Goal: Task Accomplishment & Management: Manage account settings

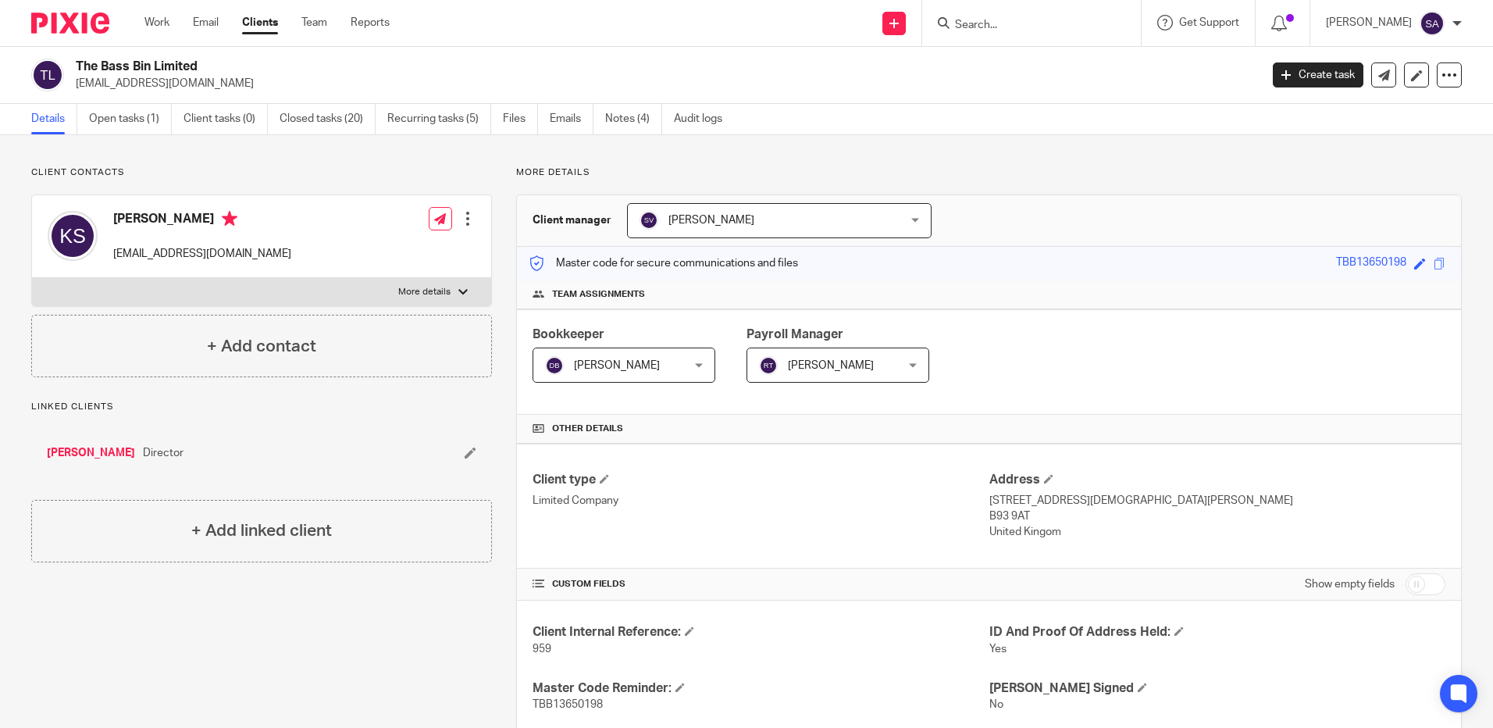
click at [1019, 26] on input "Search" at bounding box center [1024, 26] width 141 height 14
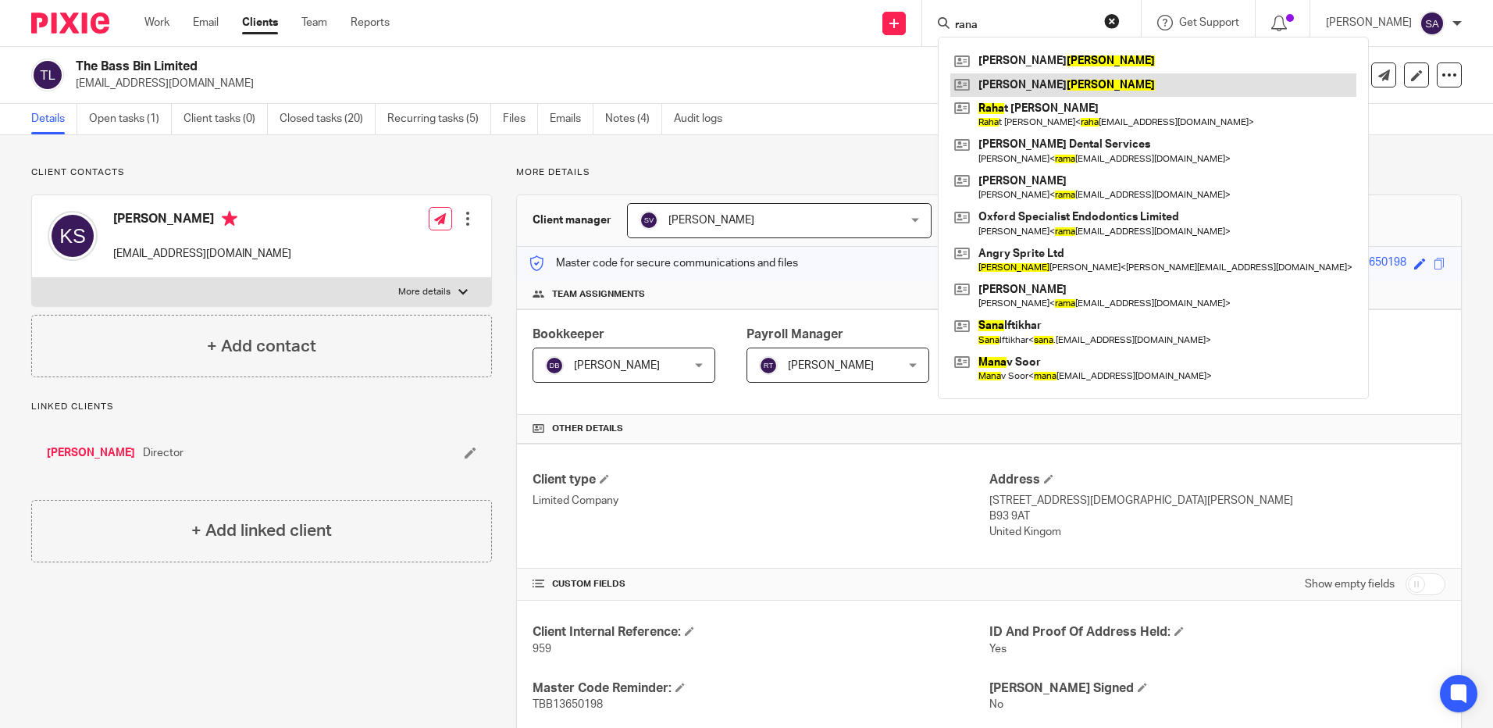
type input "rana"
click at [1032, 79] on link at bounding box center [1154, 84] width 406 height 23
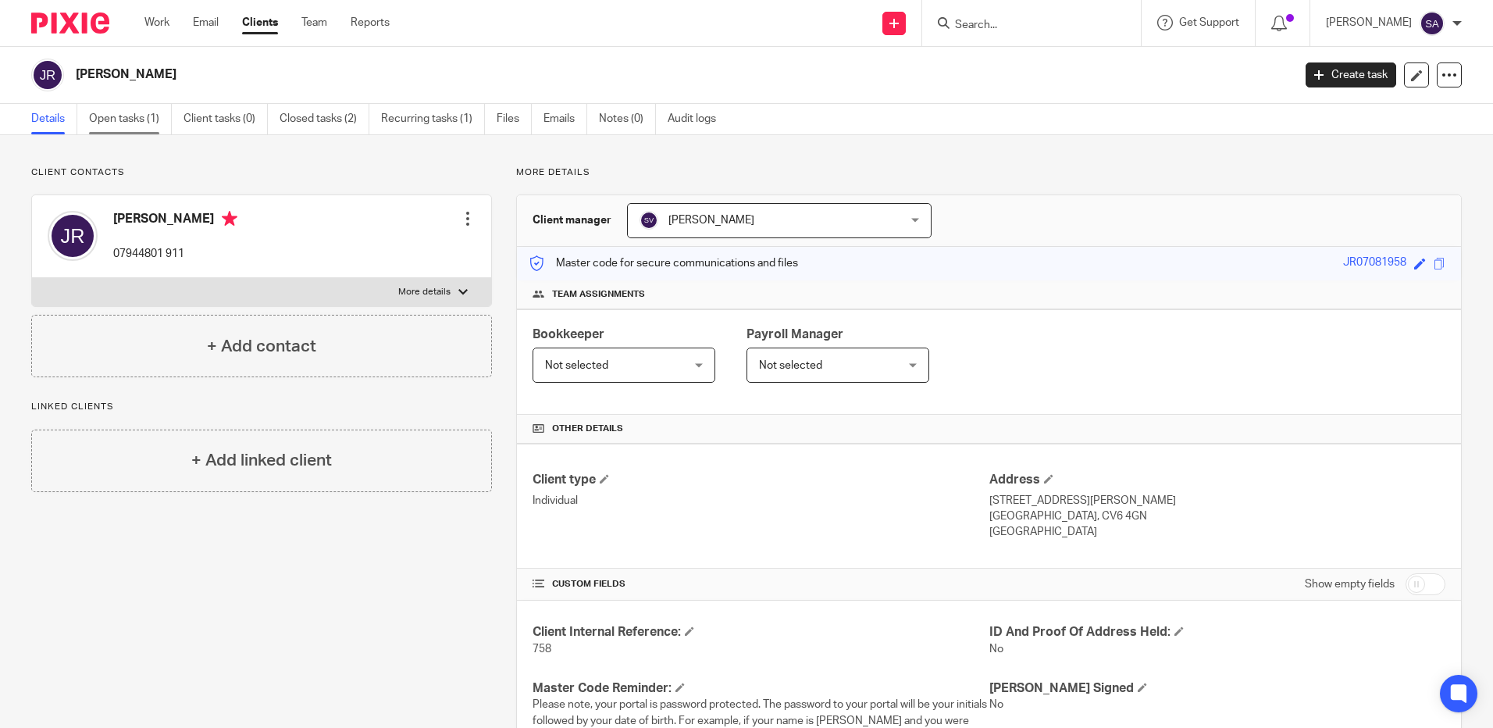
click at [123, 110] on link "Open tasks (1)" at bounding box center [130, 119] width 83 height 30
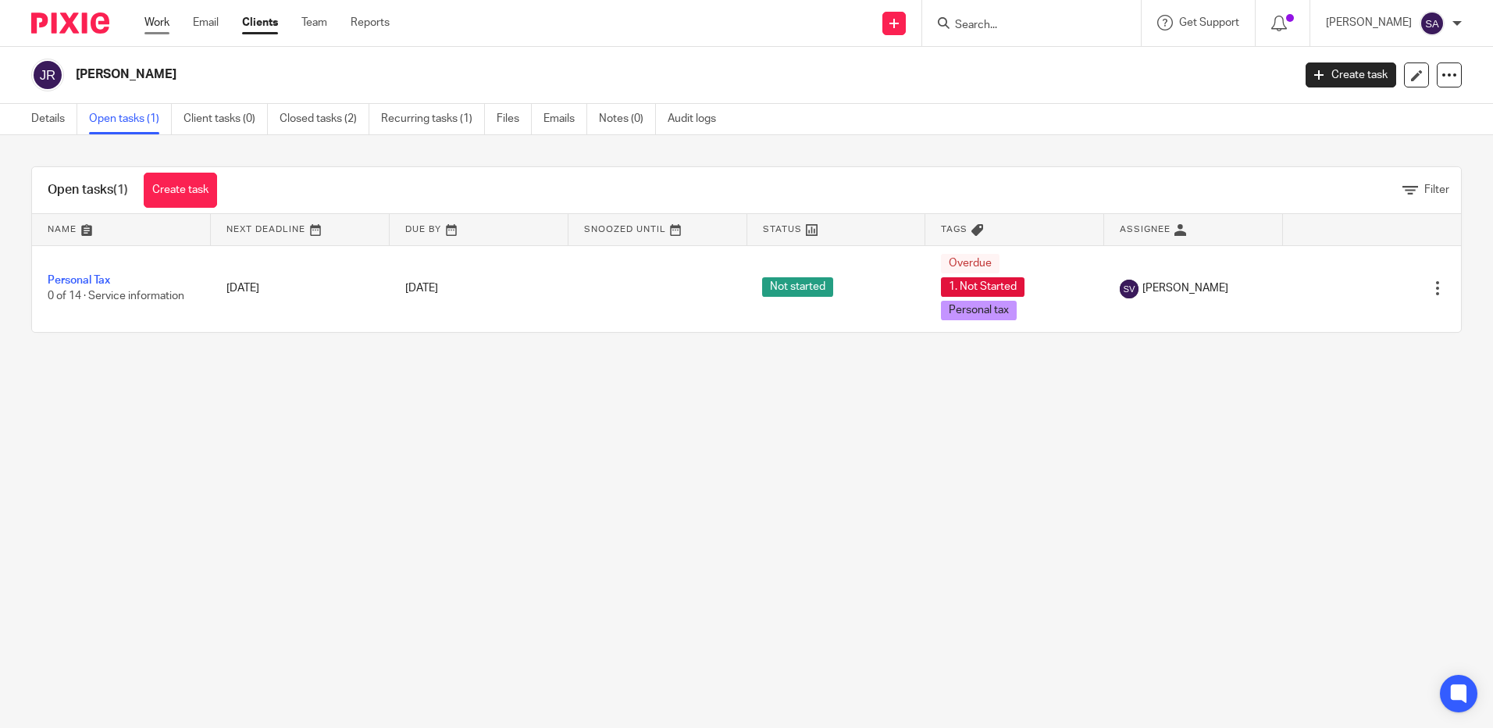
click at [163, 20] on link "Work" at bounding box center [156, 23] width 25 height 16
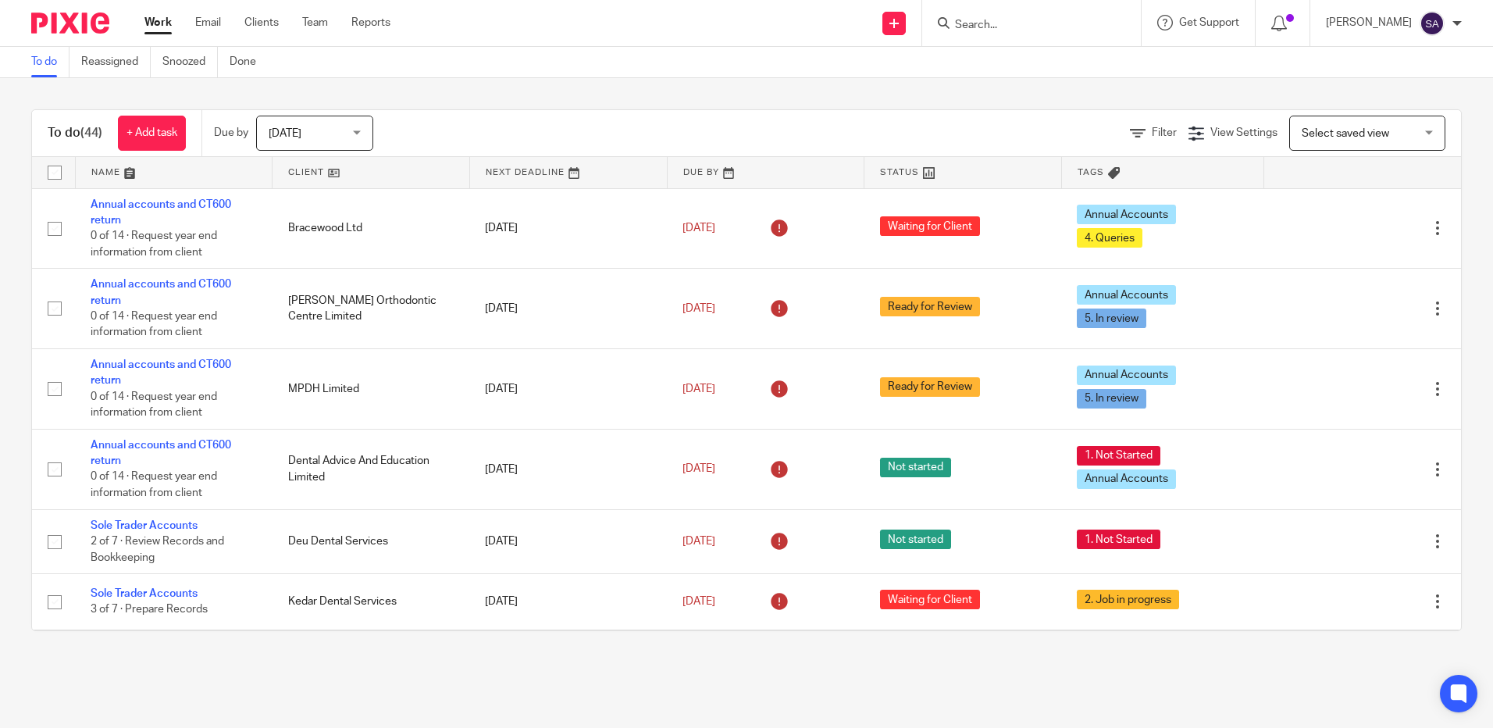
drag, startPoint x: 726, startPoint y: 661, endPoint x: 719, endPoint y: 644, distance: 18.3
click at [722, 655] on div "To do (44) + Add task Due by Today Today Today Tomorrow This week Next week Thi…" at bounding box center [746, 370] width 1493 height 584
click at [1009, 23] on input "Search" at bounding box center [1024, 26] width 141 height 14
type input "vox"
click at [1008, 52] on link at bounding box center [1090, 67] width 279 height 36
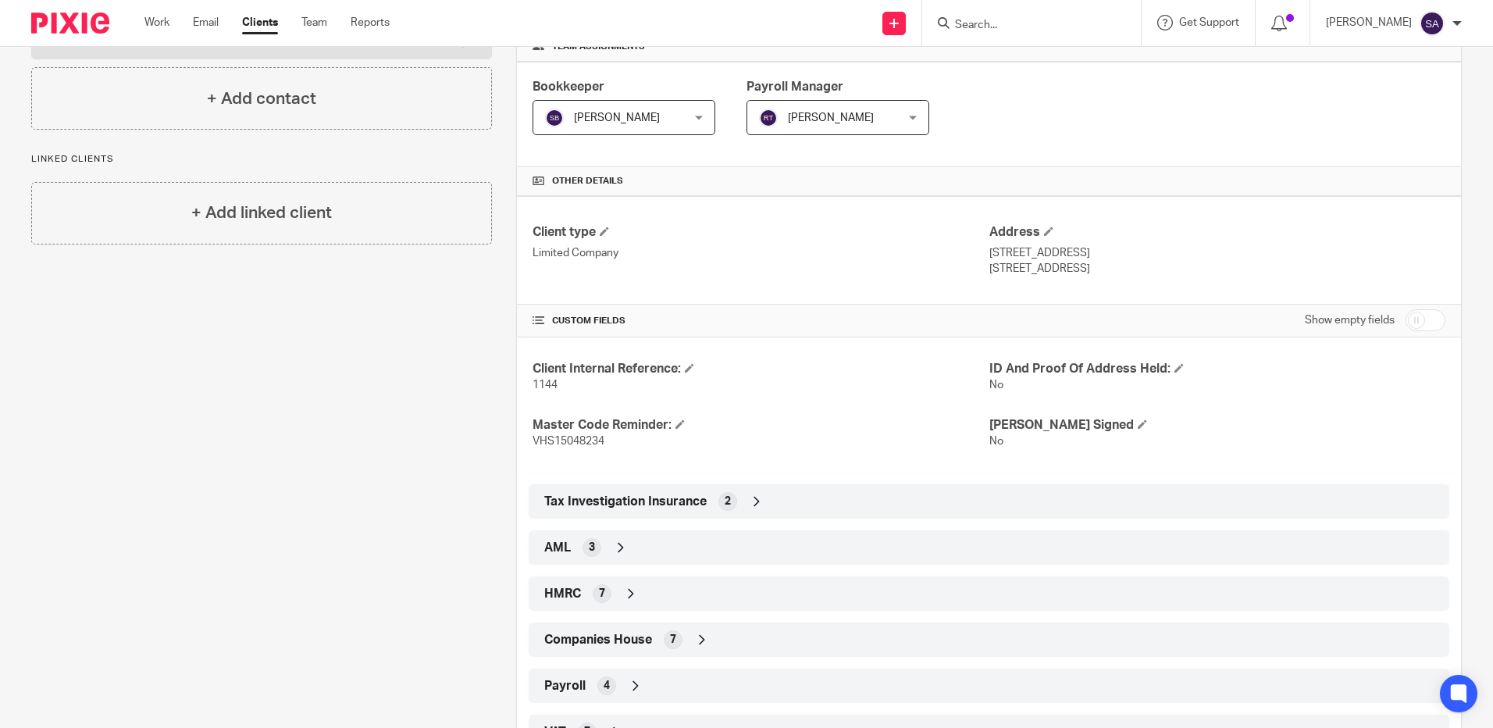
scroll to position [248, 0]
click at [752, 499] on icon at bounding box center [757, 501] width 16 height 16
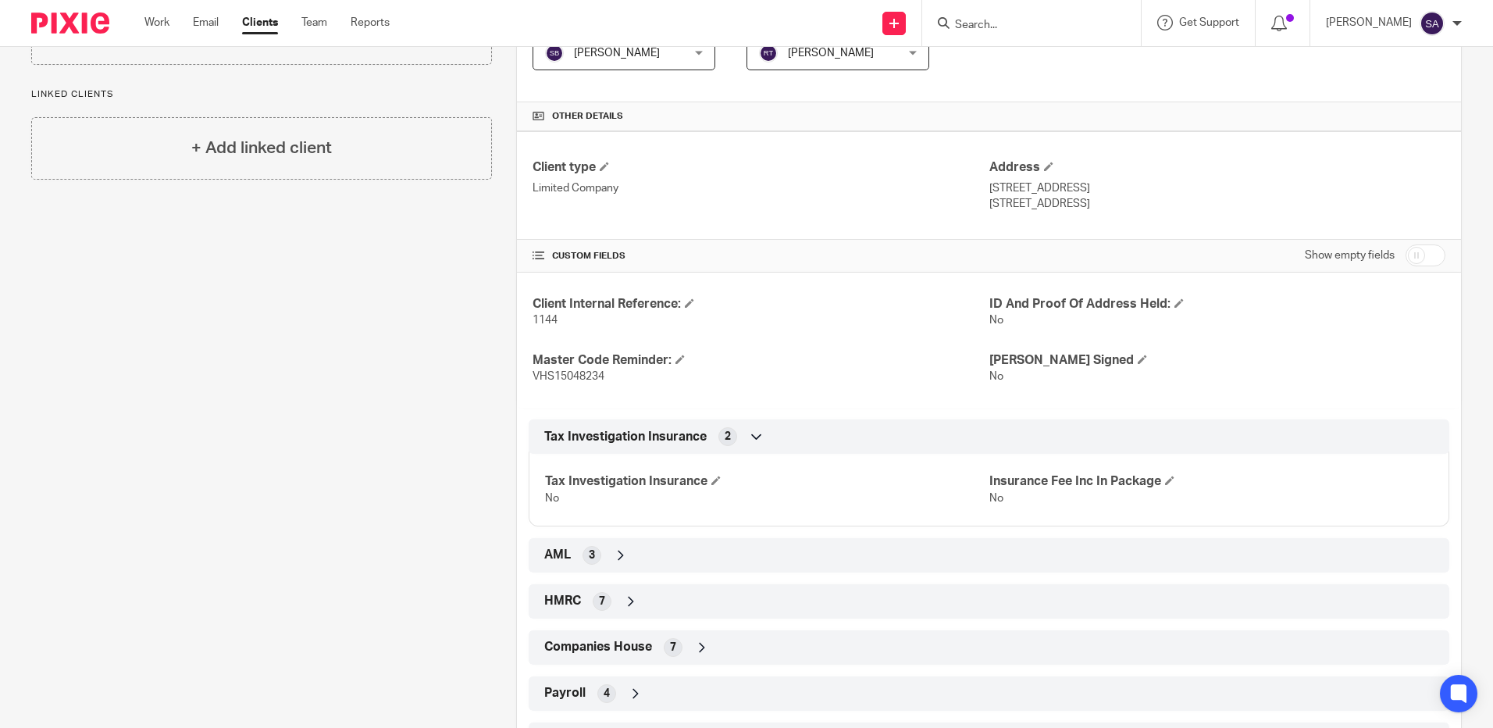
scroll to position [405, 0]
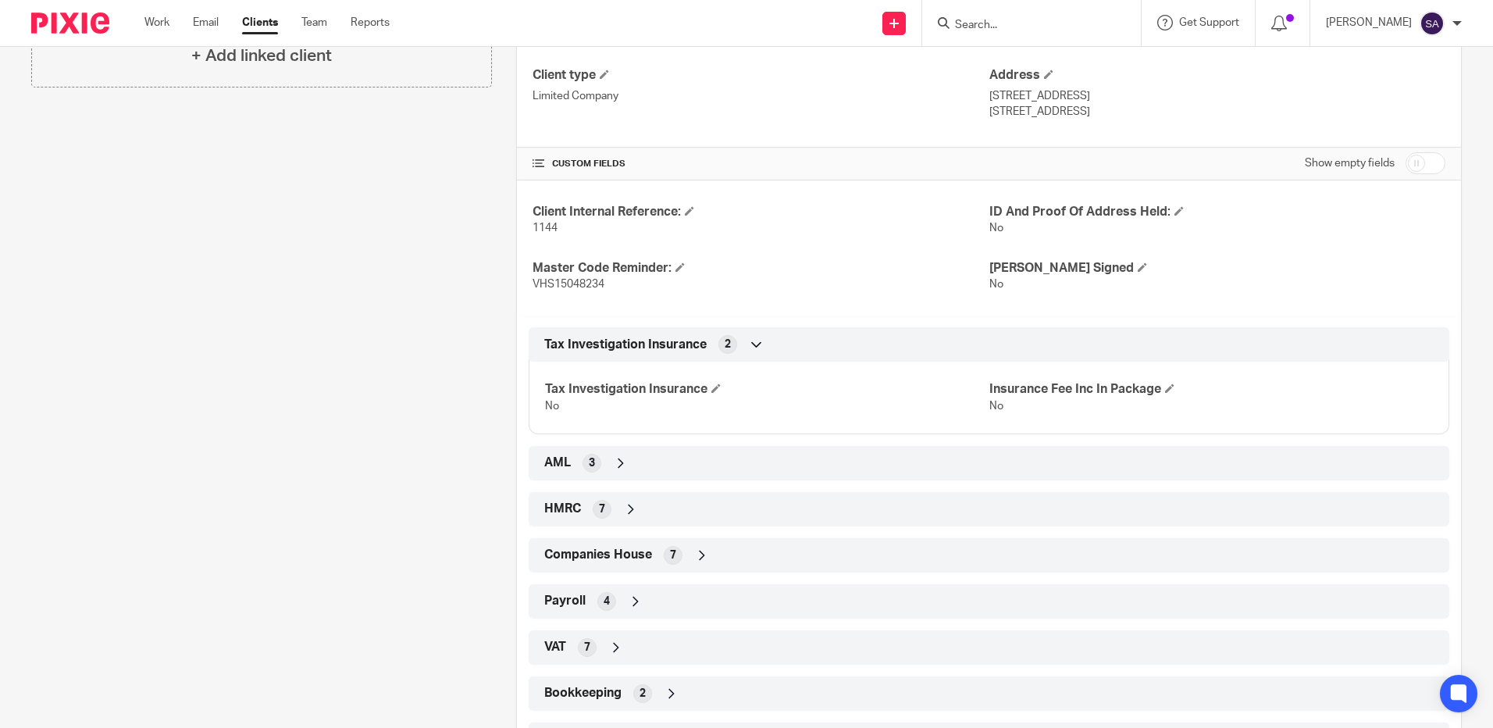
click at [625, 509] on icon at bounding box center [631, 509] width 16 height 16
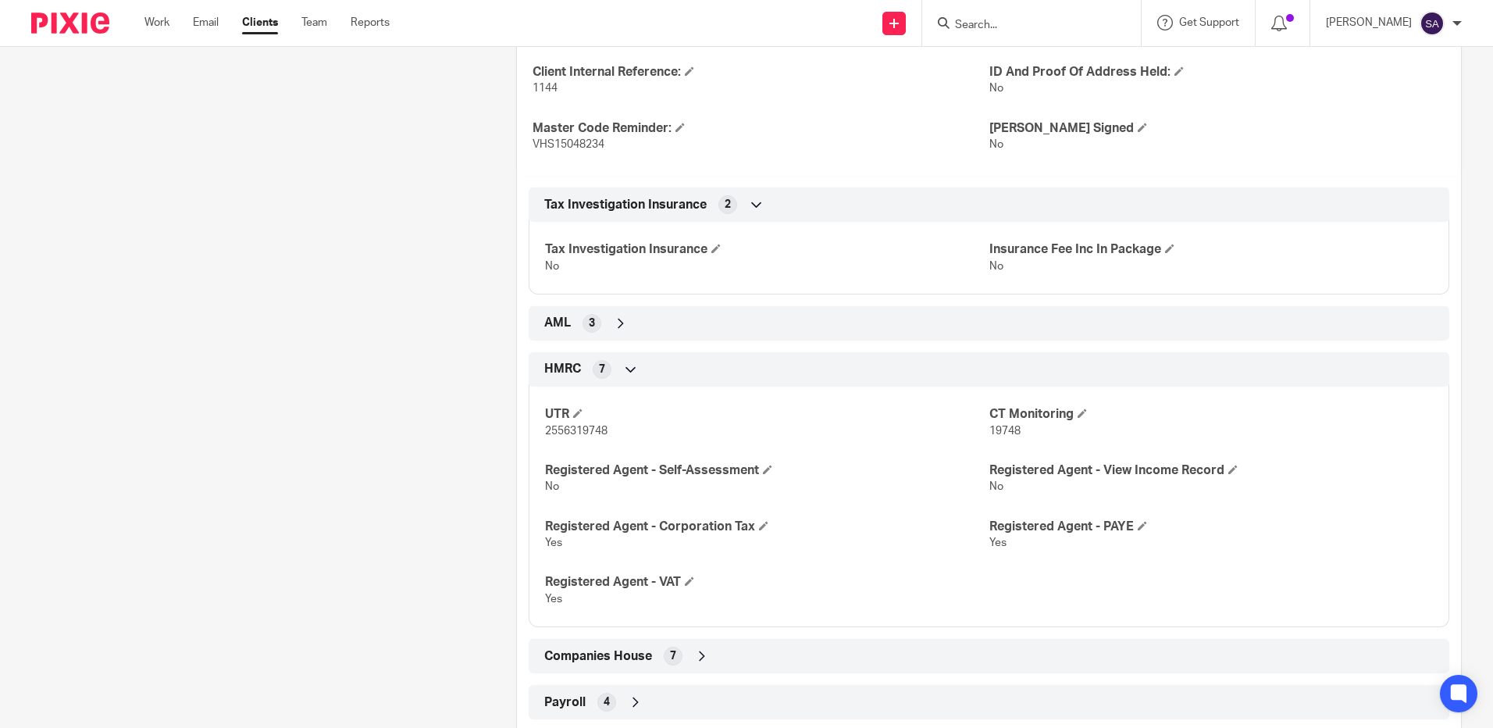
scroll to position [561, 0]
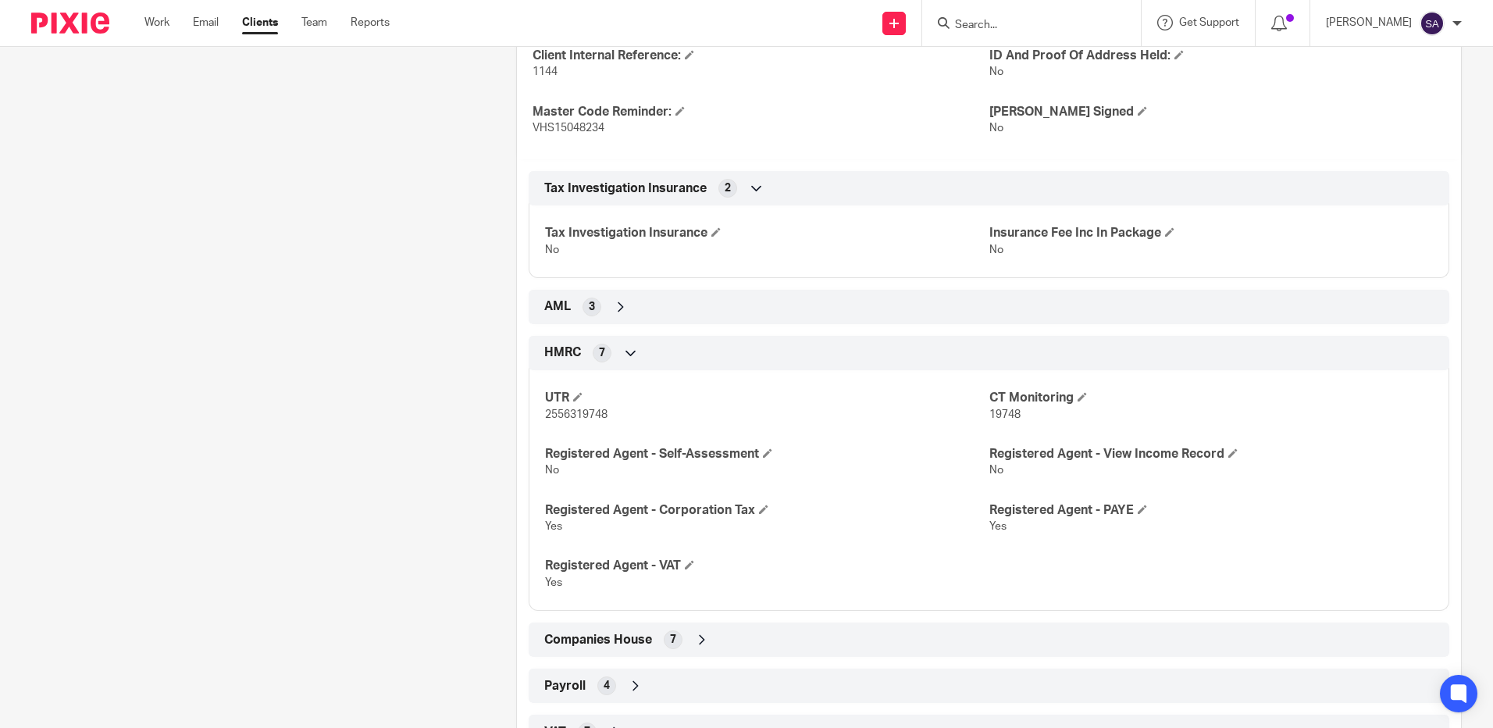
click at [698, 639] on icon at bounding box center [702, 640] width 16 height 16
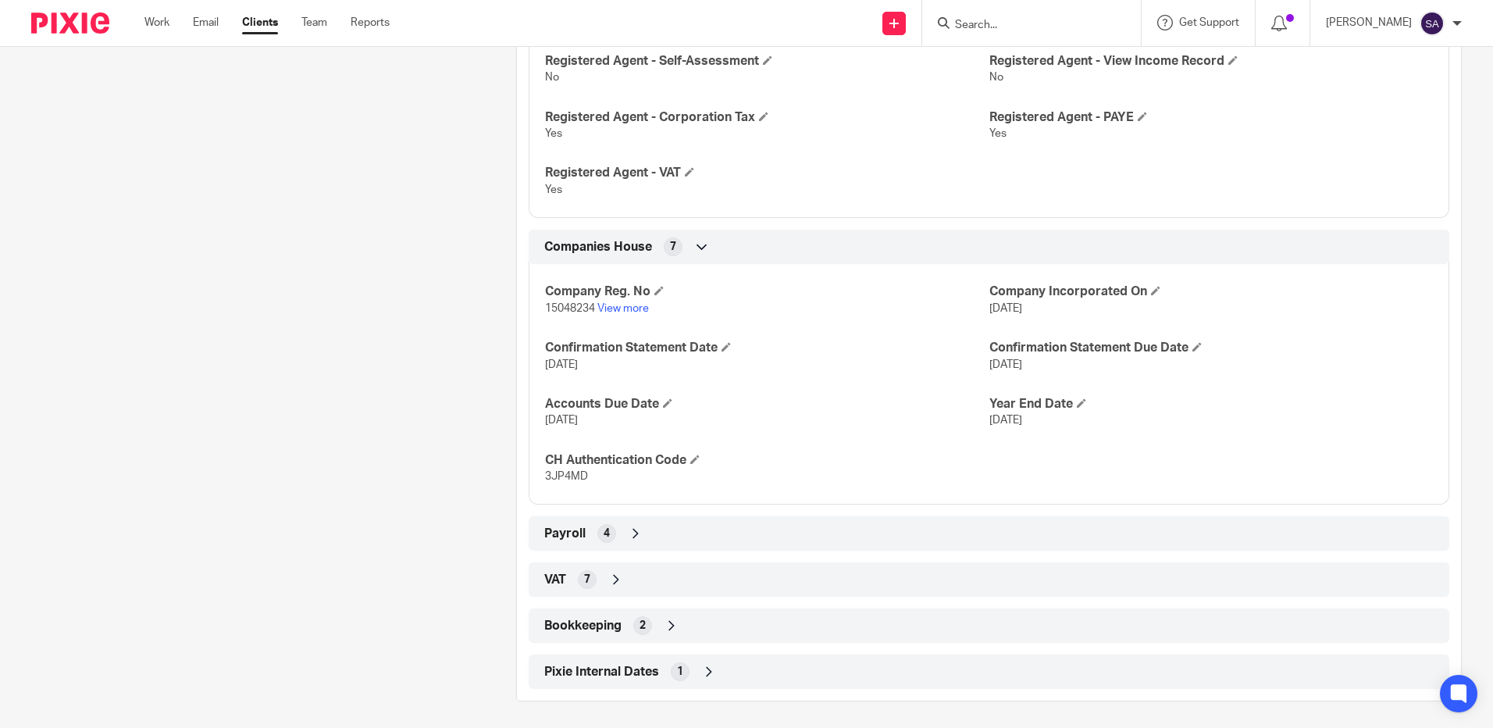
scroll to position [958, 0]
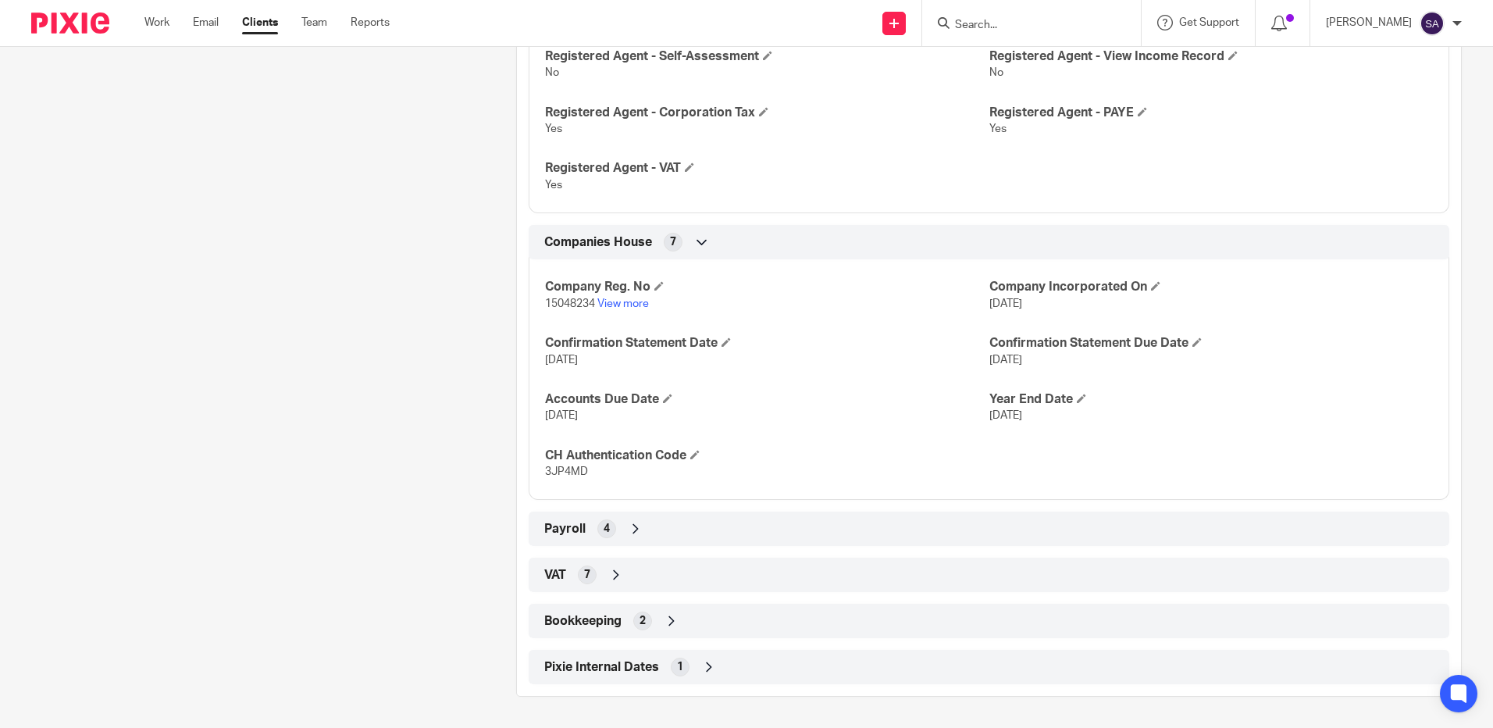
click at [630, 530] on icon at bounding box center [636, 529] width 16 height 16
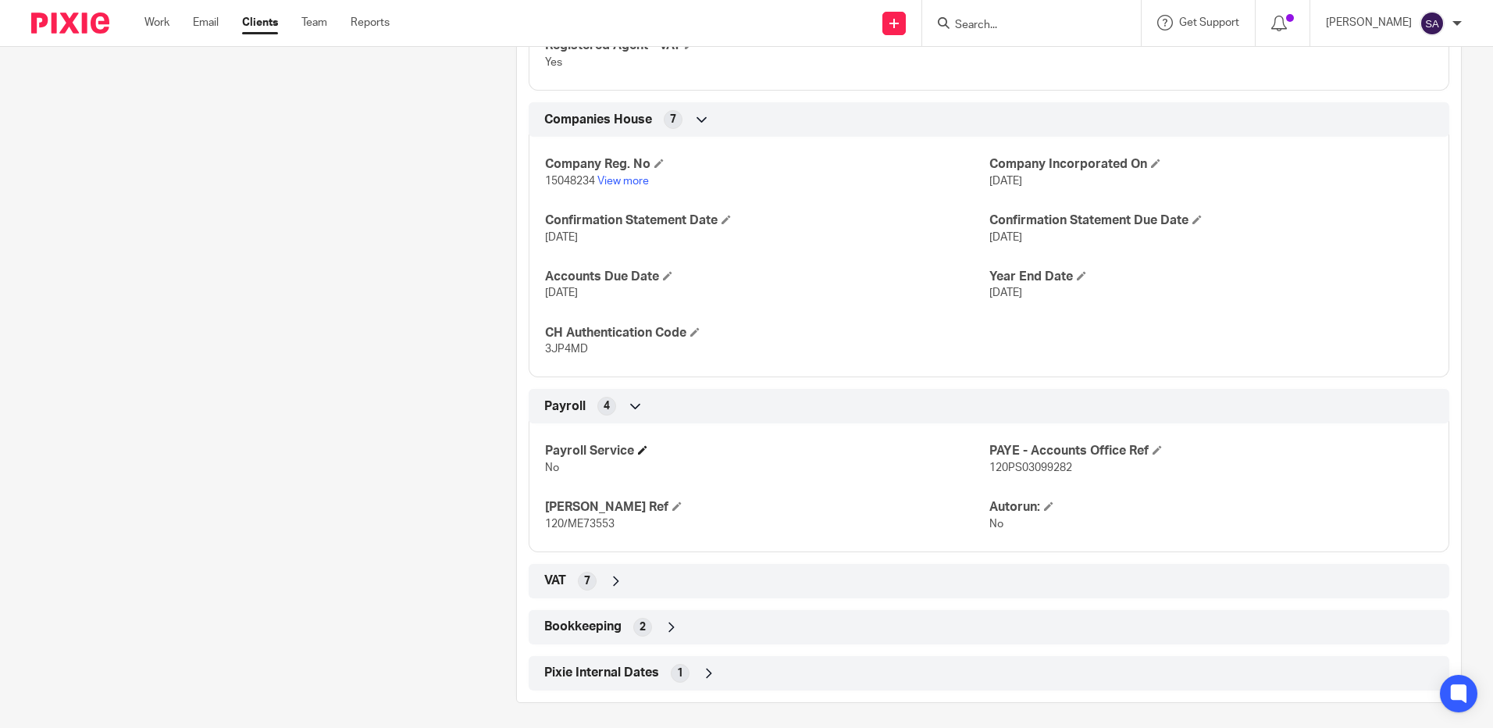
scroll to position [1087, 0]
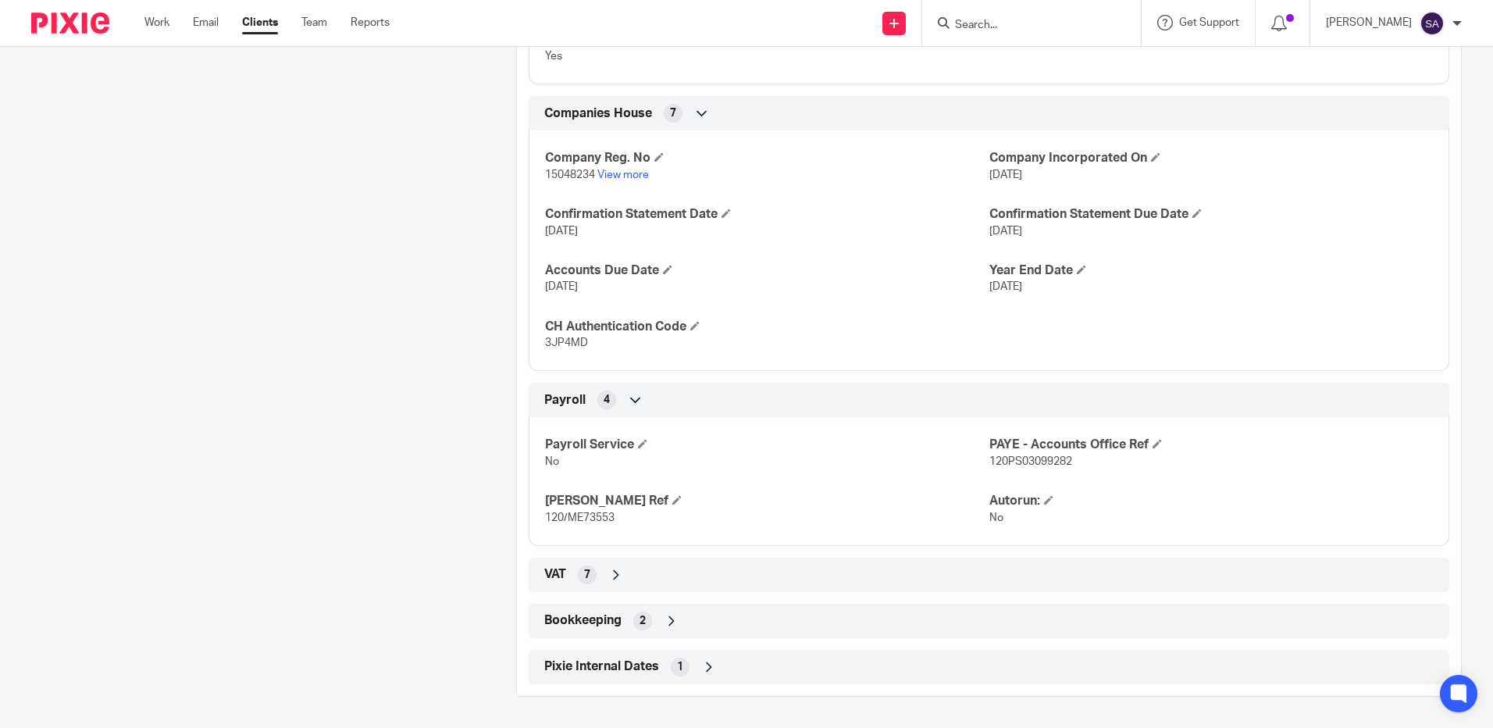
click at [613, 576] on icon at bounding box center [616, 575] width 16 height 16
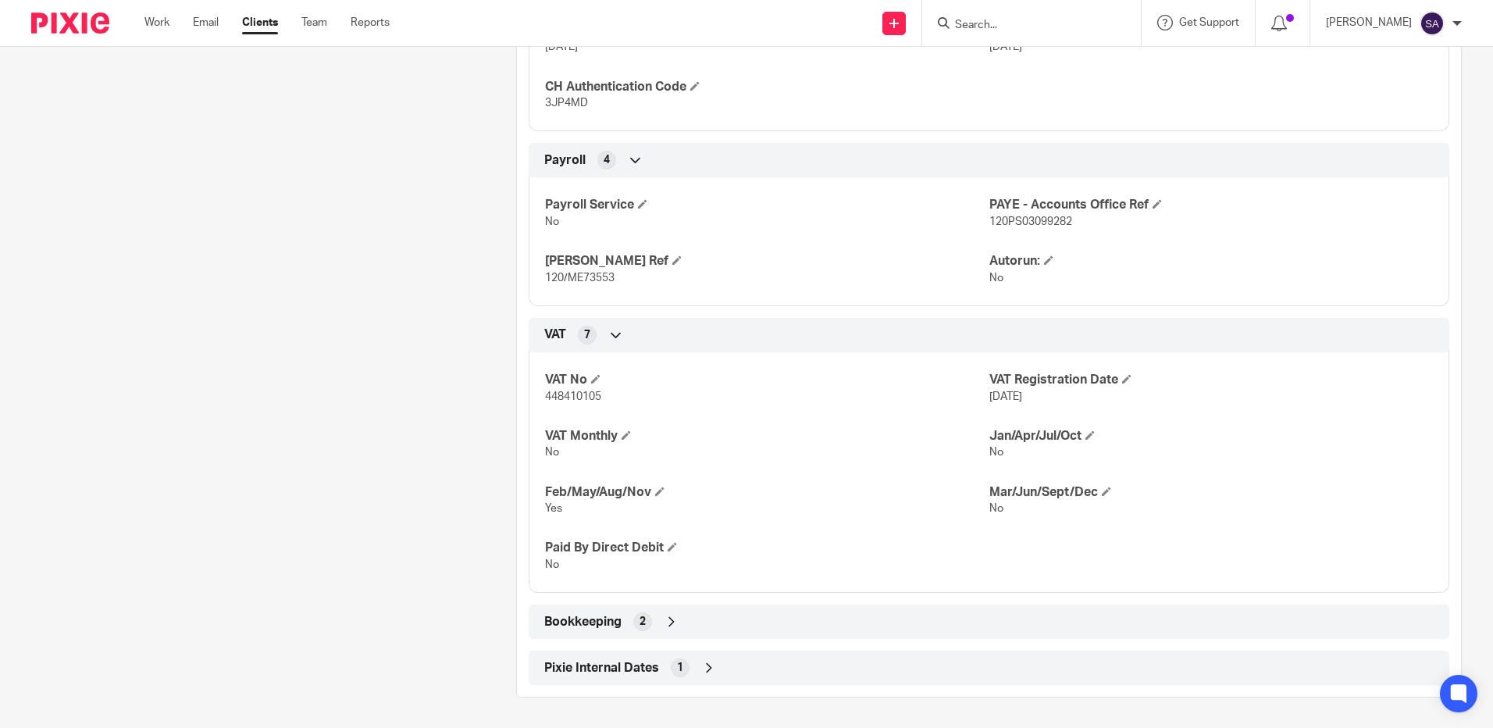
scroll to position [1328, 0]
click at [667, 623] on icon at bounding box center [672, 621] width 16 height 16
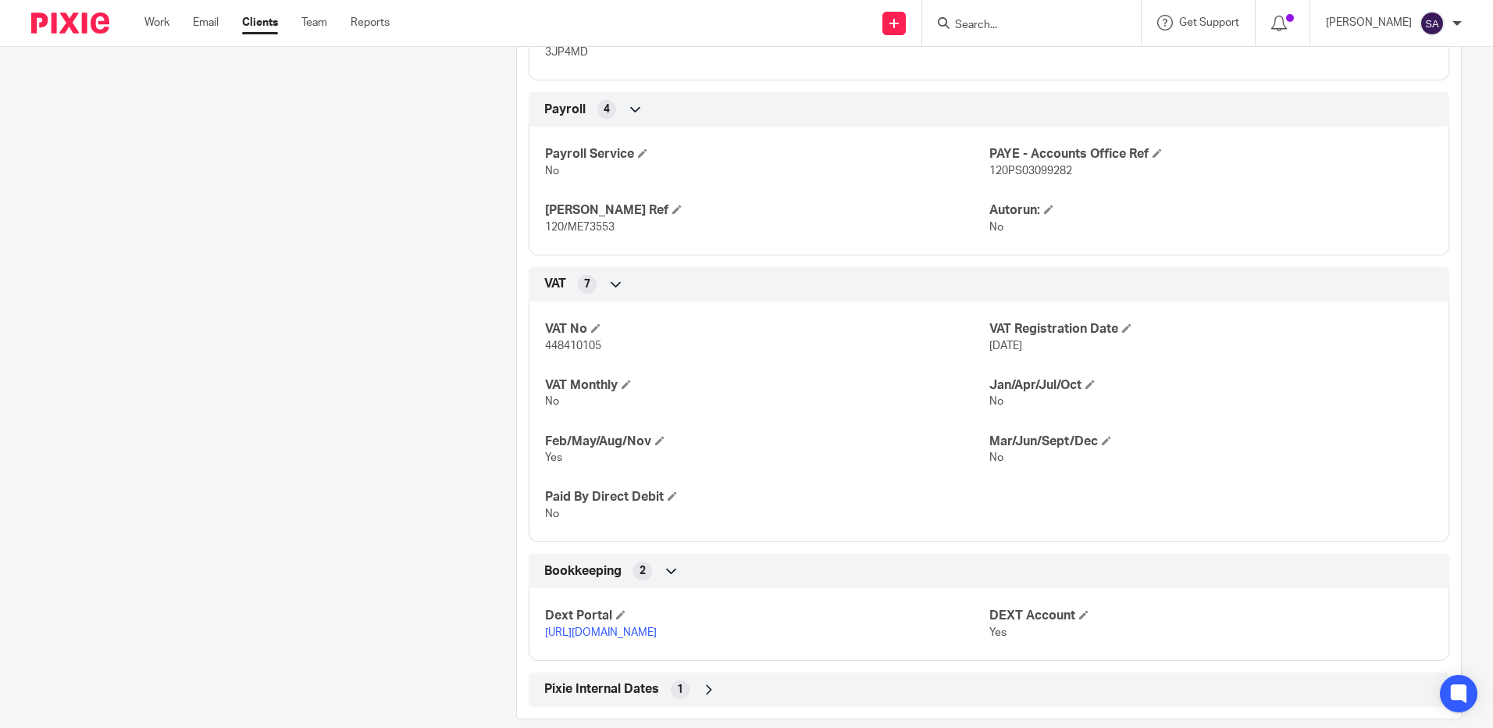
scroll to position [1400, 0]
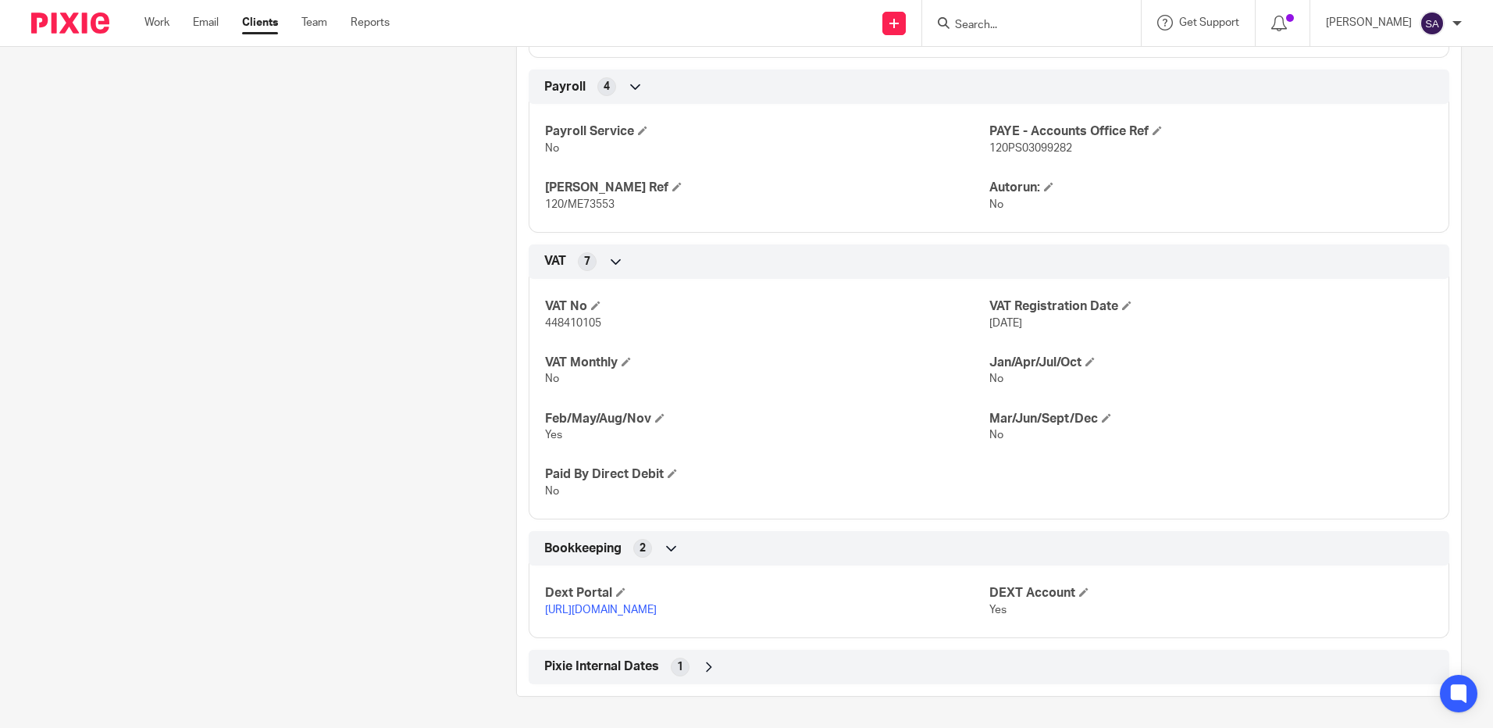
click at [703, 663] on icon at bounding box center [709, 667] width 16 height 16
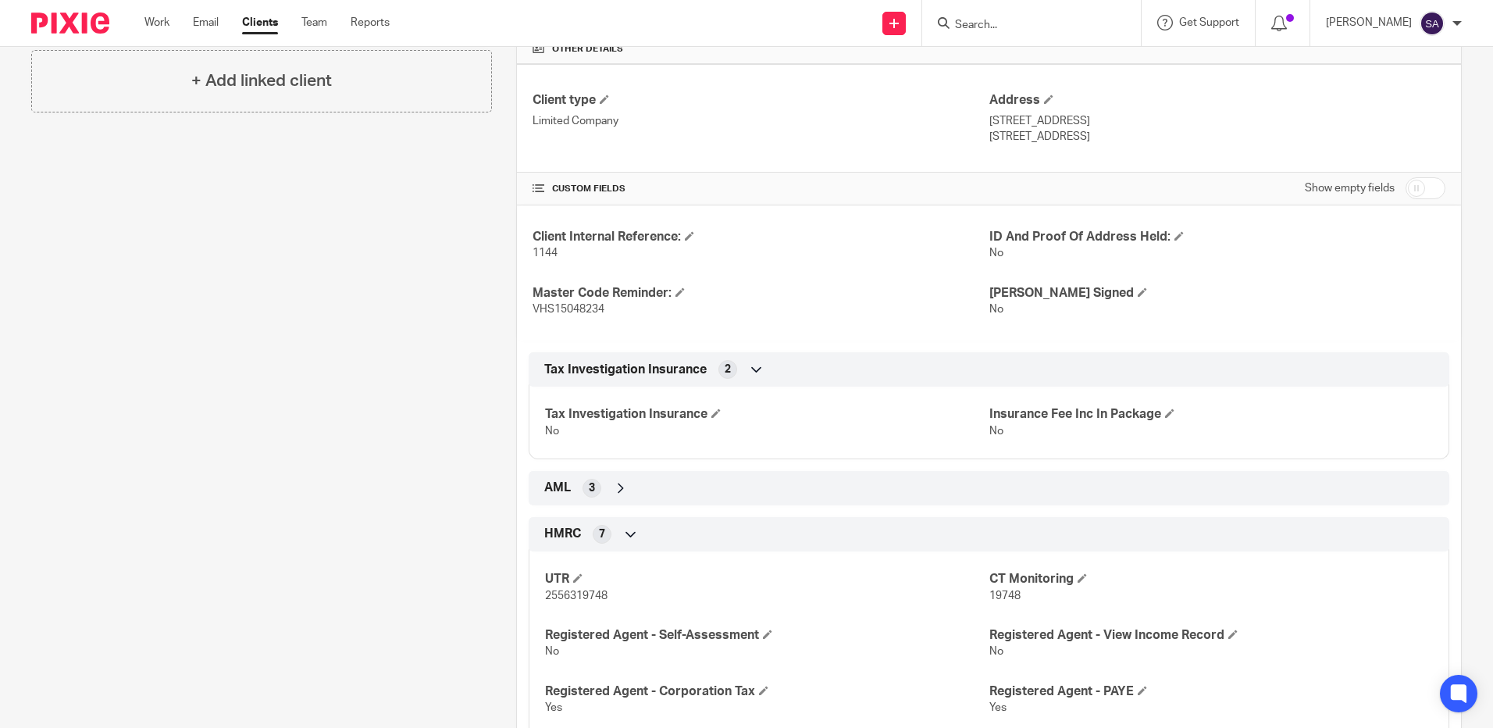
scroll to position [0, 0]
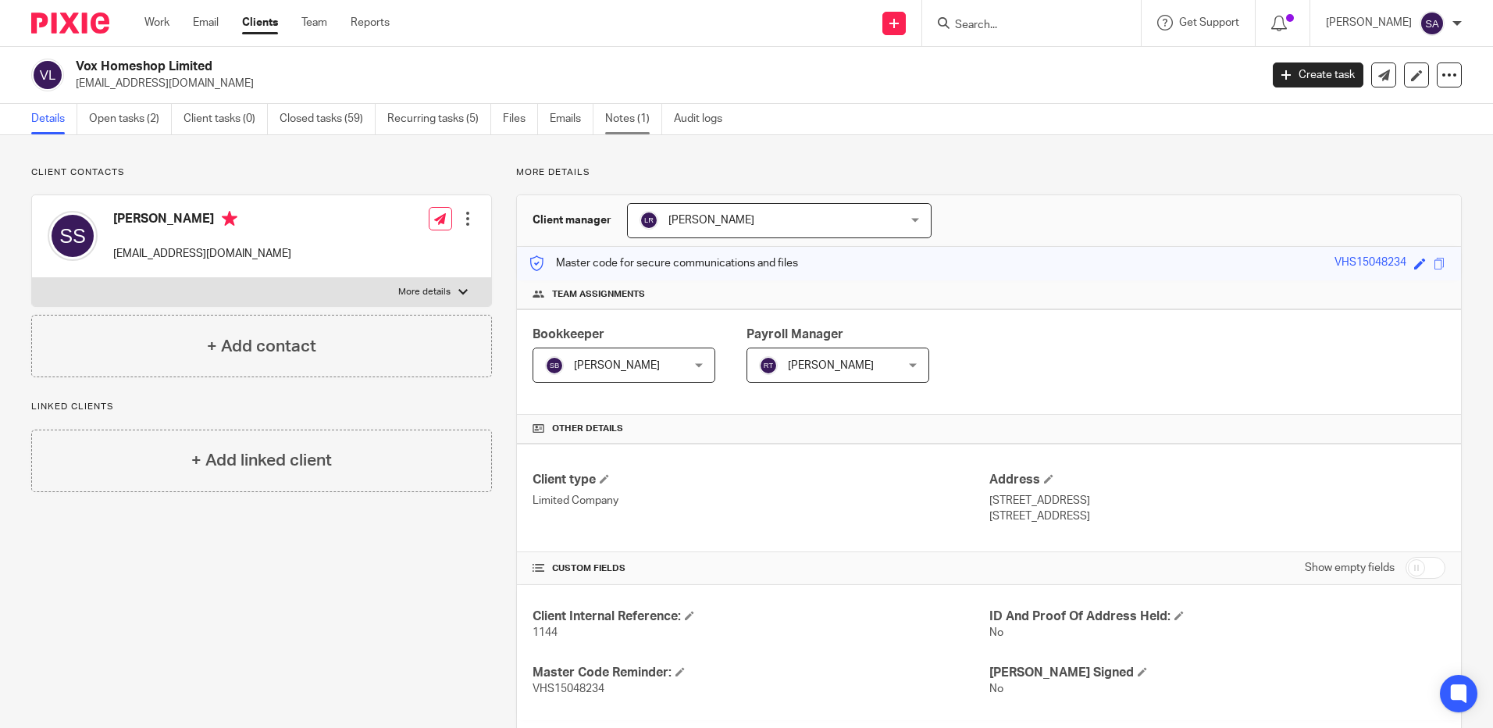
click at [630, 116] on link "Notes (1)" at bounding box center [633, 119] width 57 height 30
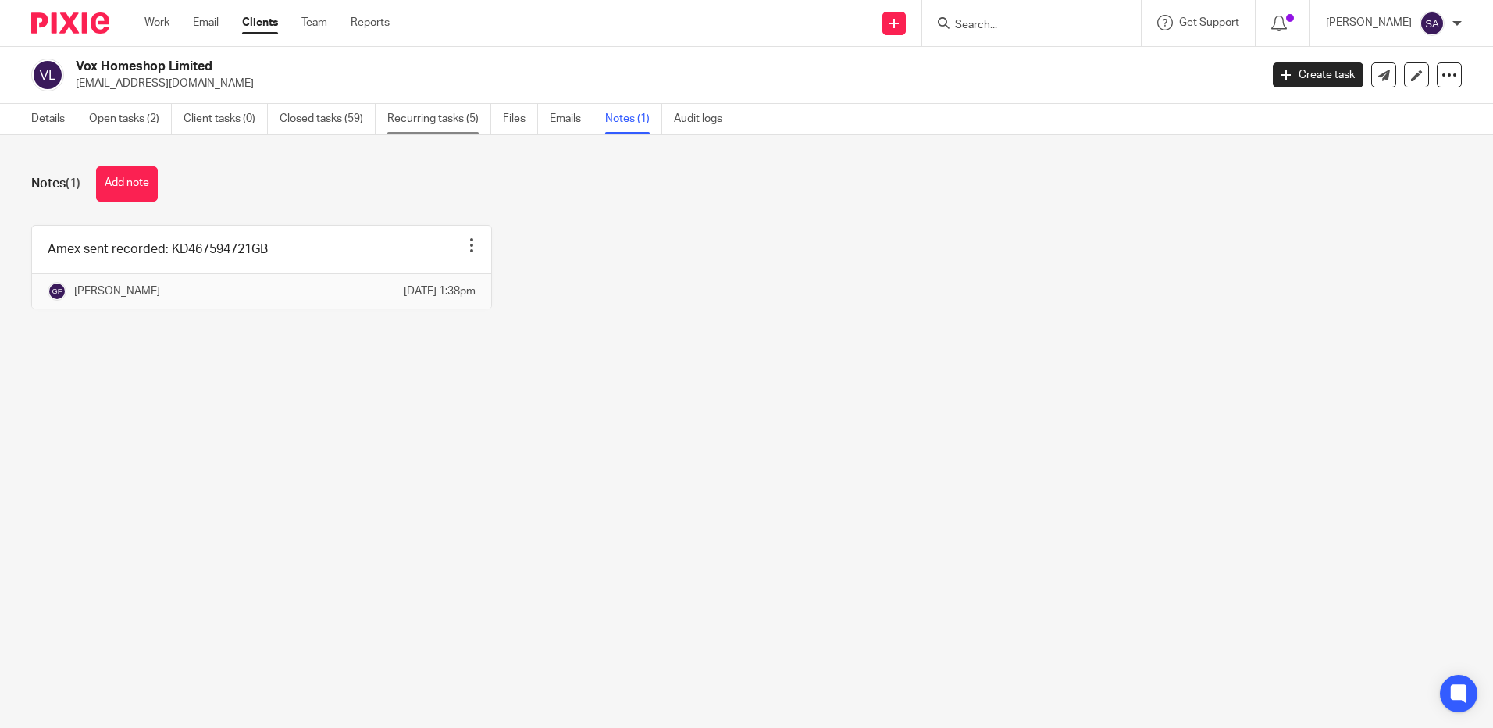
click at [418, 119] on link "Recurring tasks (5)" at bounding box center [439, 119] width 104 height 30
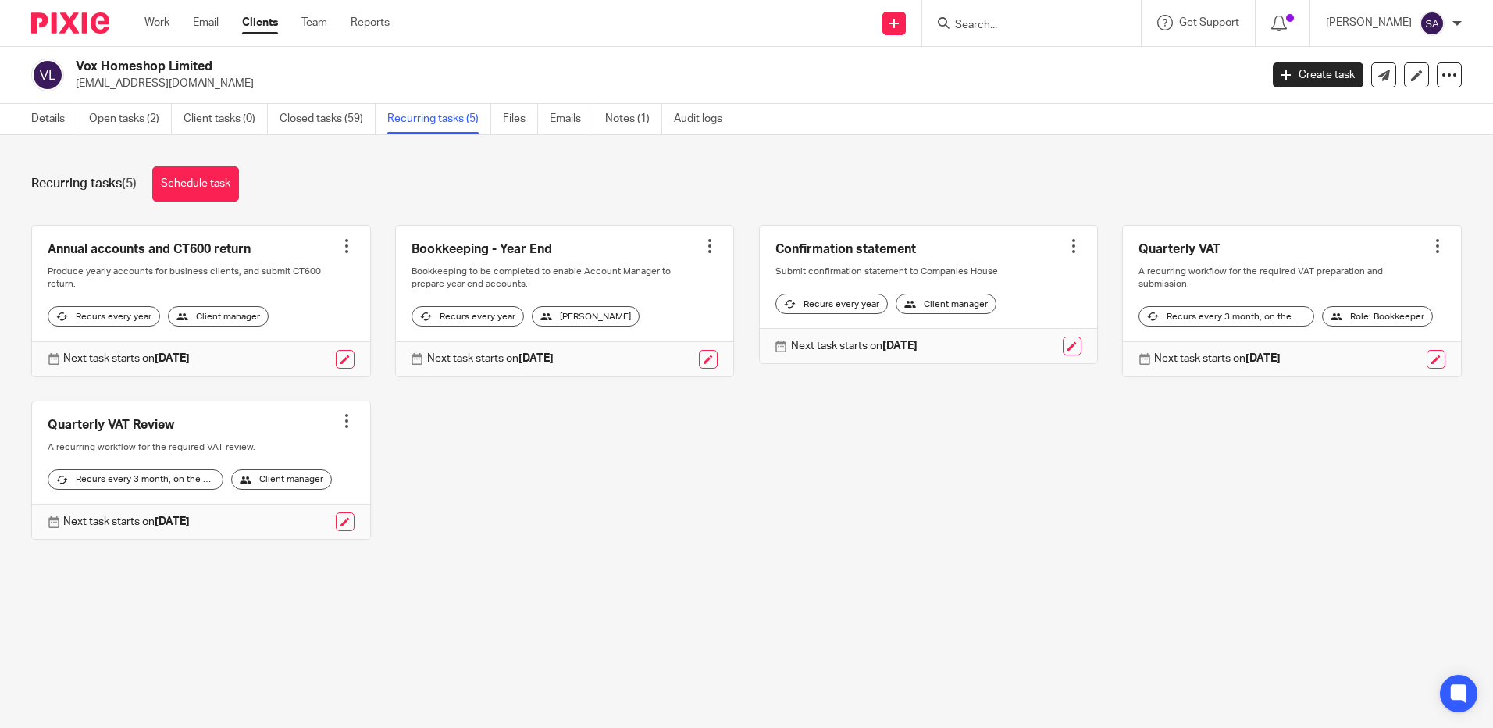
click at [131, 246] on link at bounding box center [201, 301] width 338 height 151
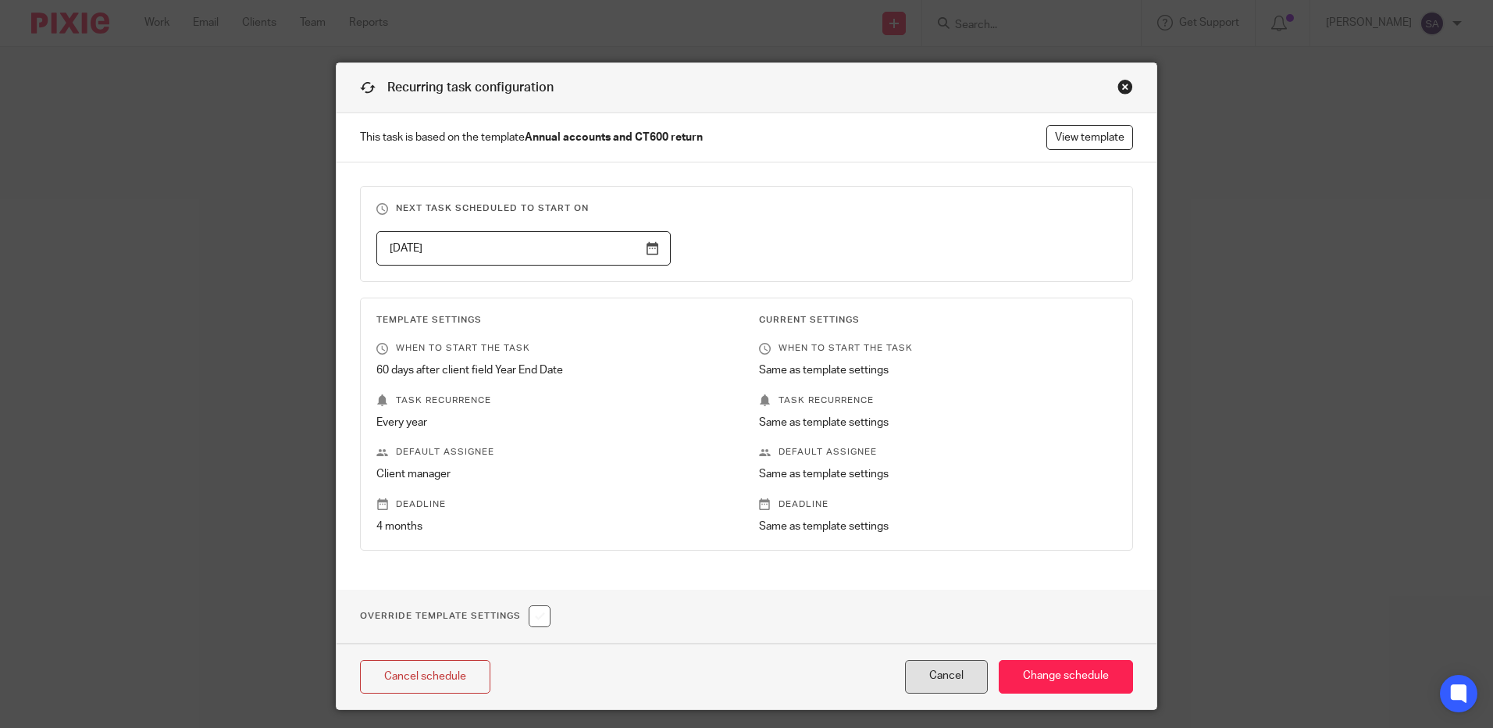
click at [961, 672] on button "Cancel" at bounding box center [946, 677] width 83 height 34
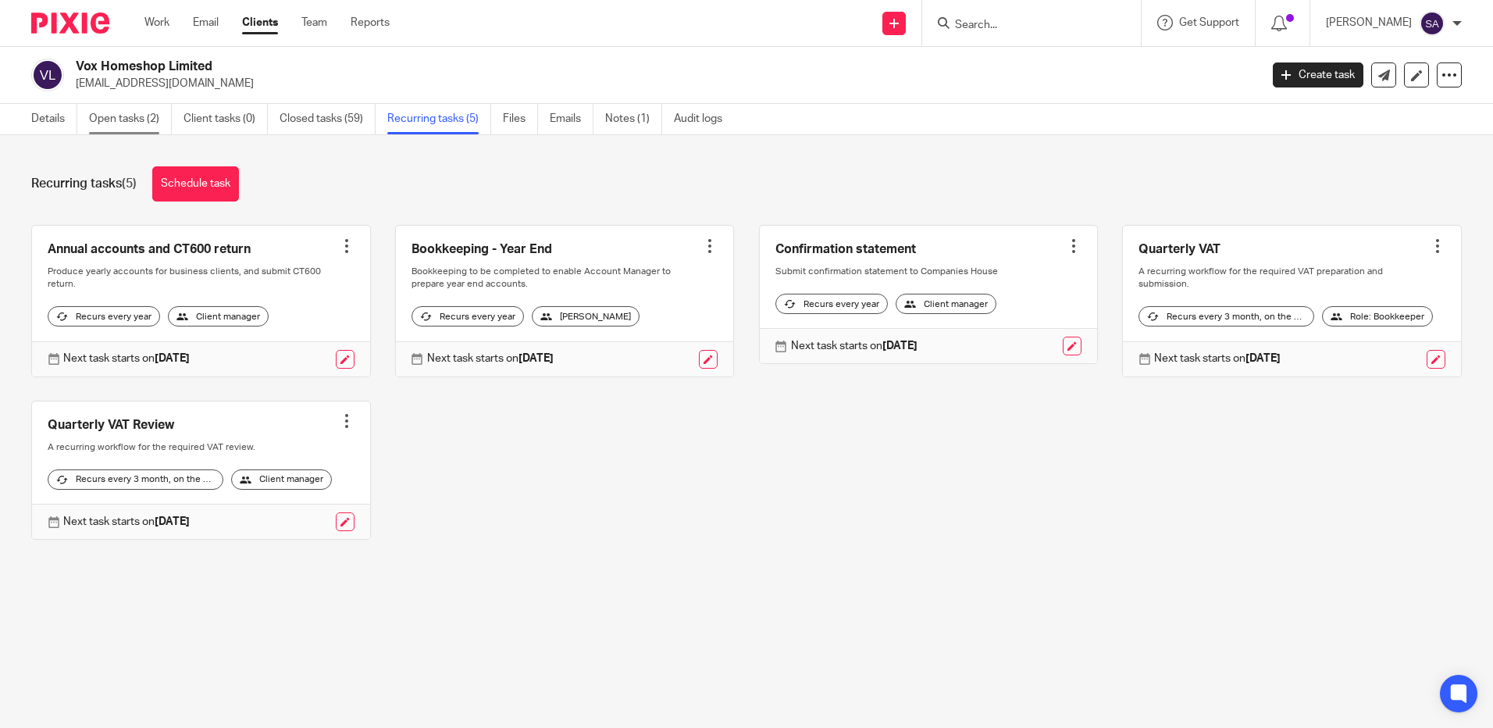
click at [137, 121] on link "Open tasks (2)" at bounding box center [130, 119] width 83 height 30
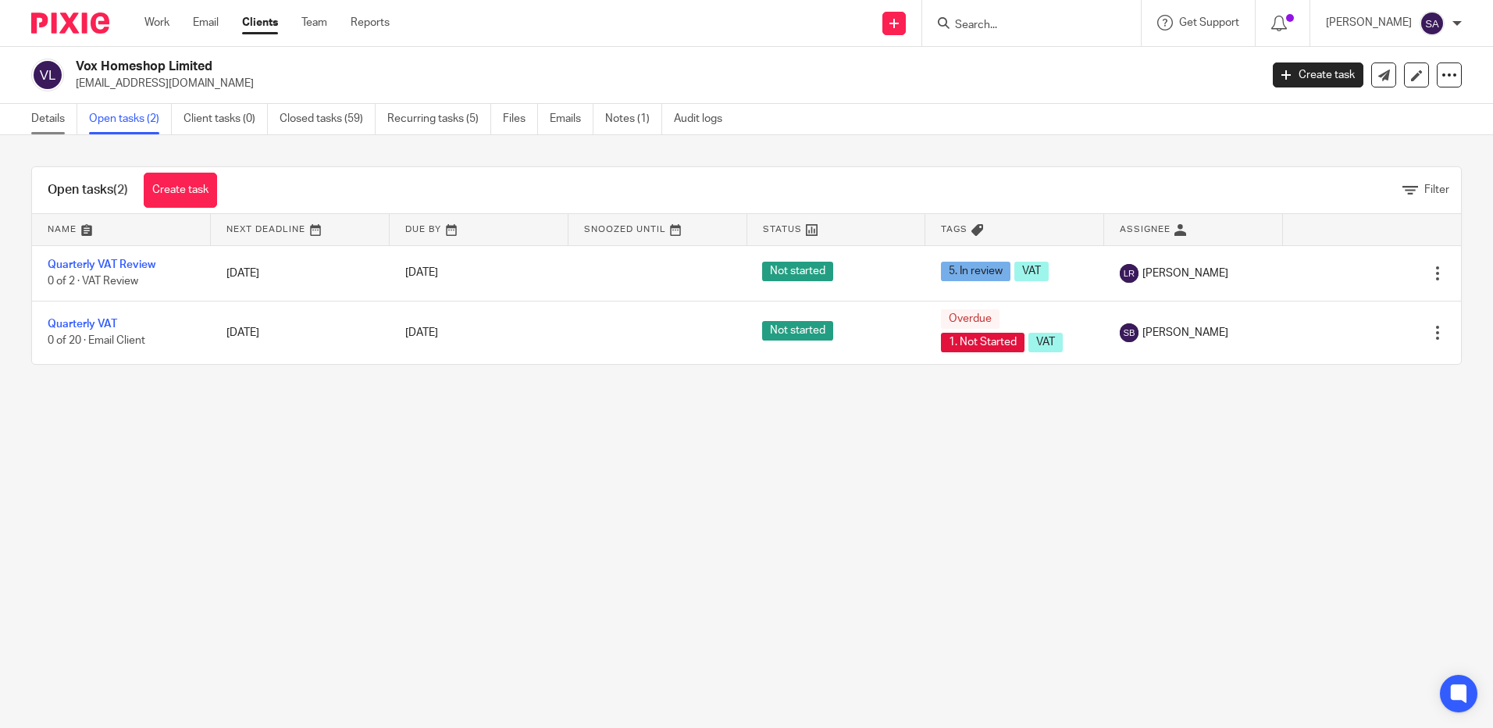
click at [48, 115] on link "Details" at bounding box center [54, 119] width 46 height 30
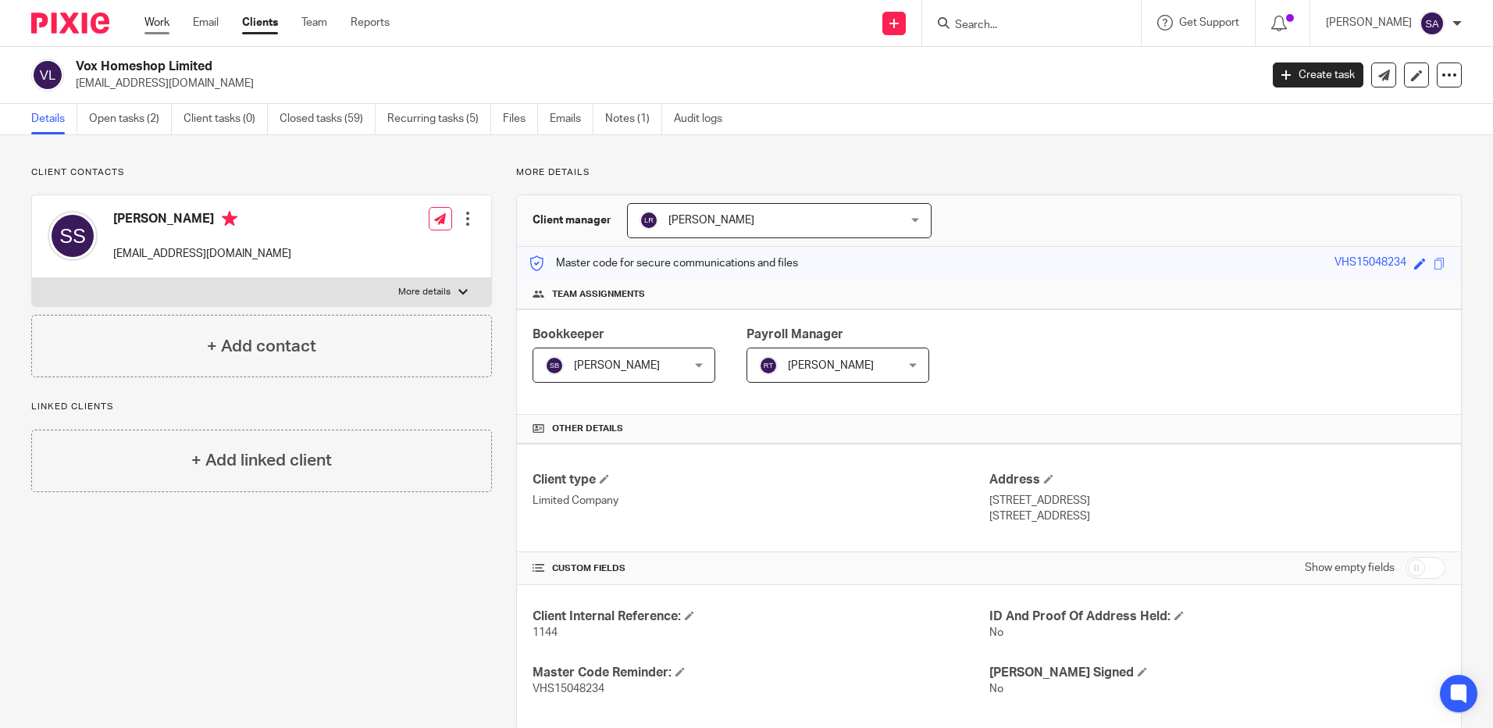
click at [159, 21] on link "Work" at bounding box center [156, 23] width 25 height 16
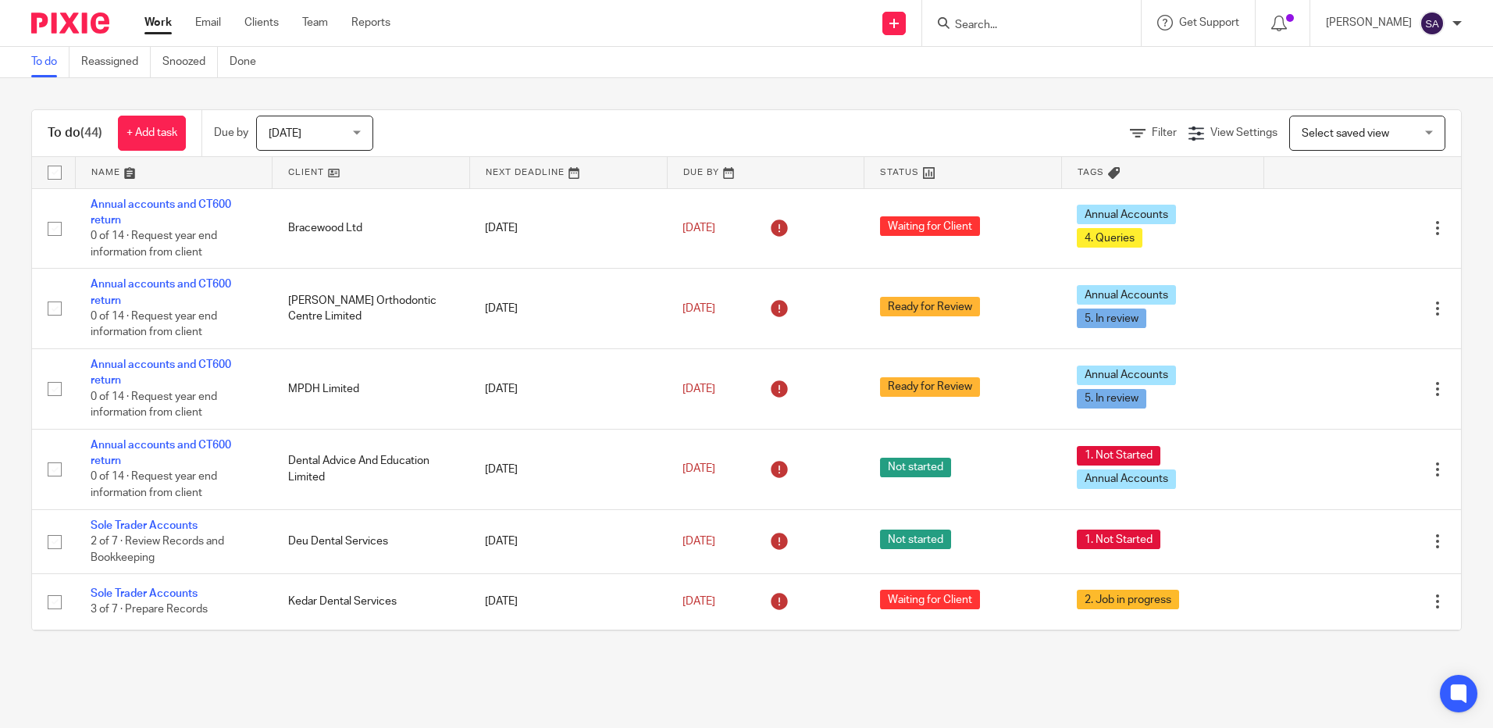
click at [1009, 20] on input "Search" at bounding box center [1024, 26] width 141 height 14
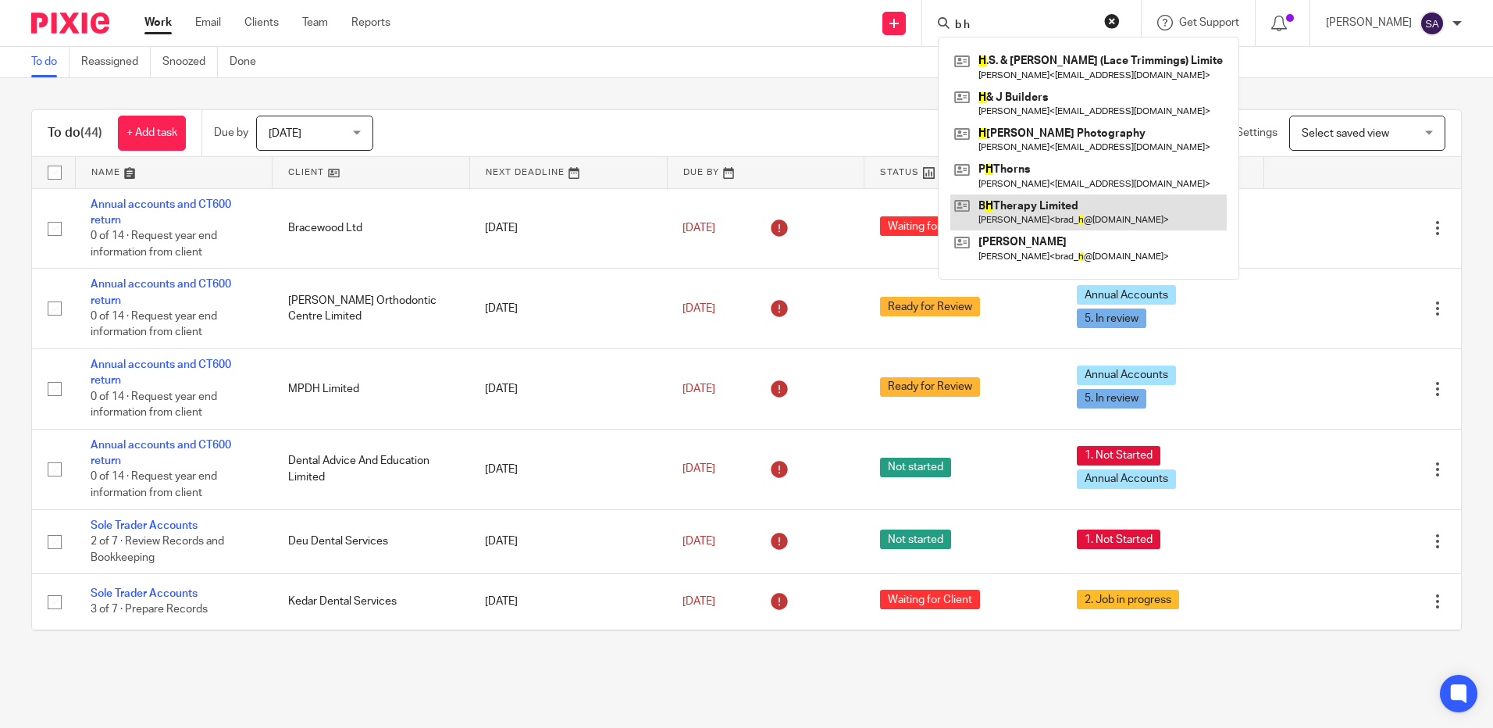
type input "b h"
click at [1022, 205] on link at bounding box center [1089, 212] width 277 height 36
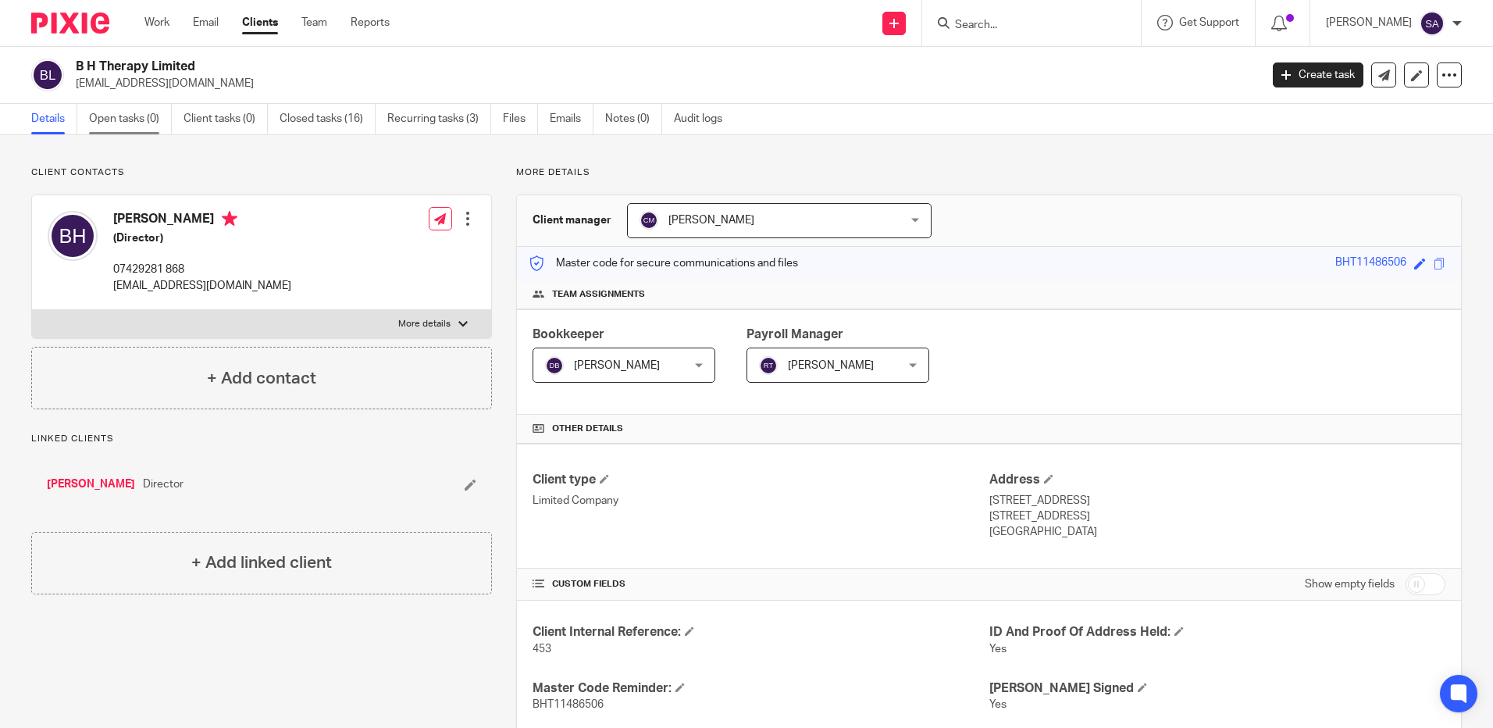
click at [123, 116] on link "Open tasks (0)" at bounding box center [130, 119] width 83 height 30
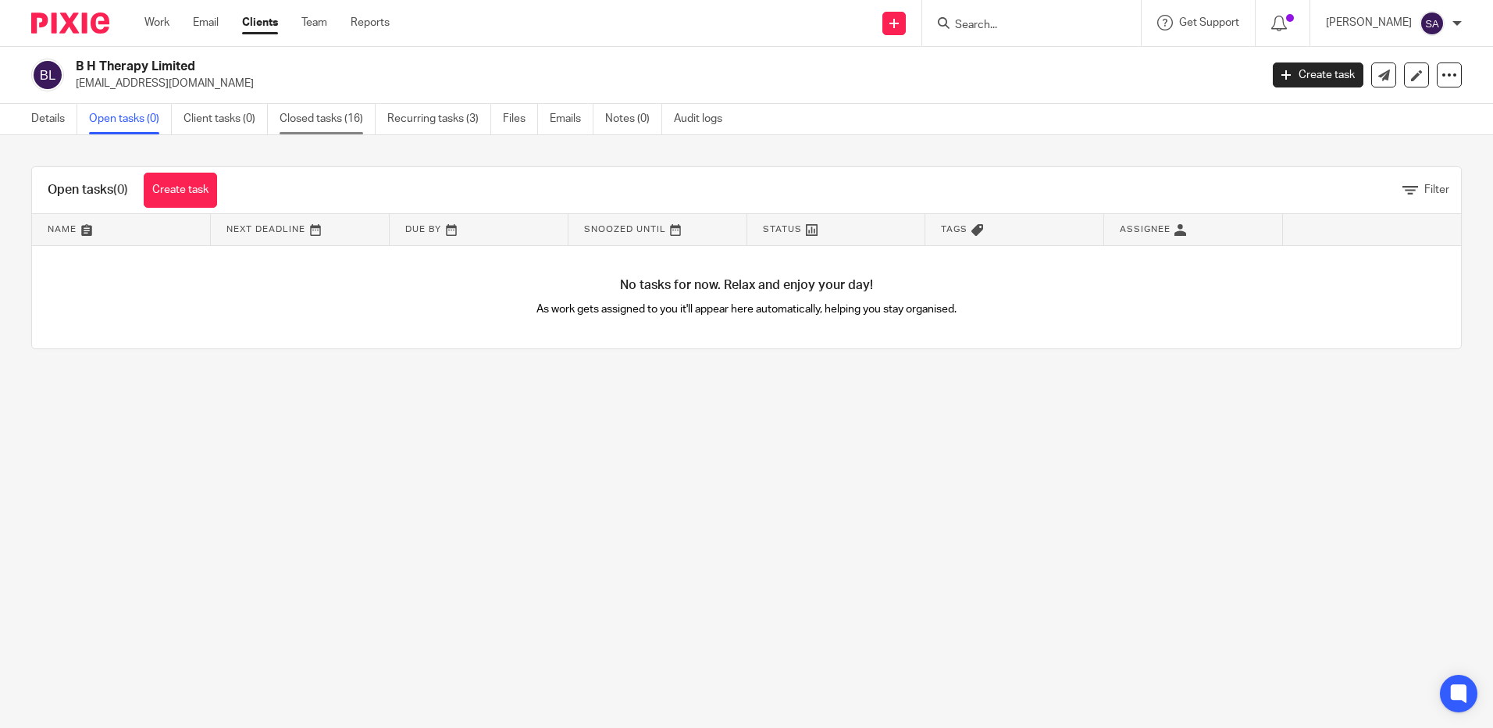
click at [312, 119] on link "Closed tasks (16)" at bounding box center [328, 119] width 96 height 30
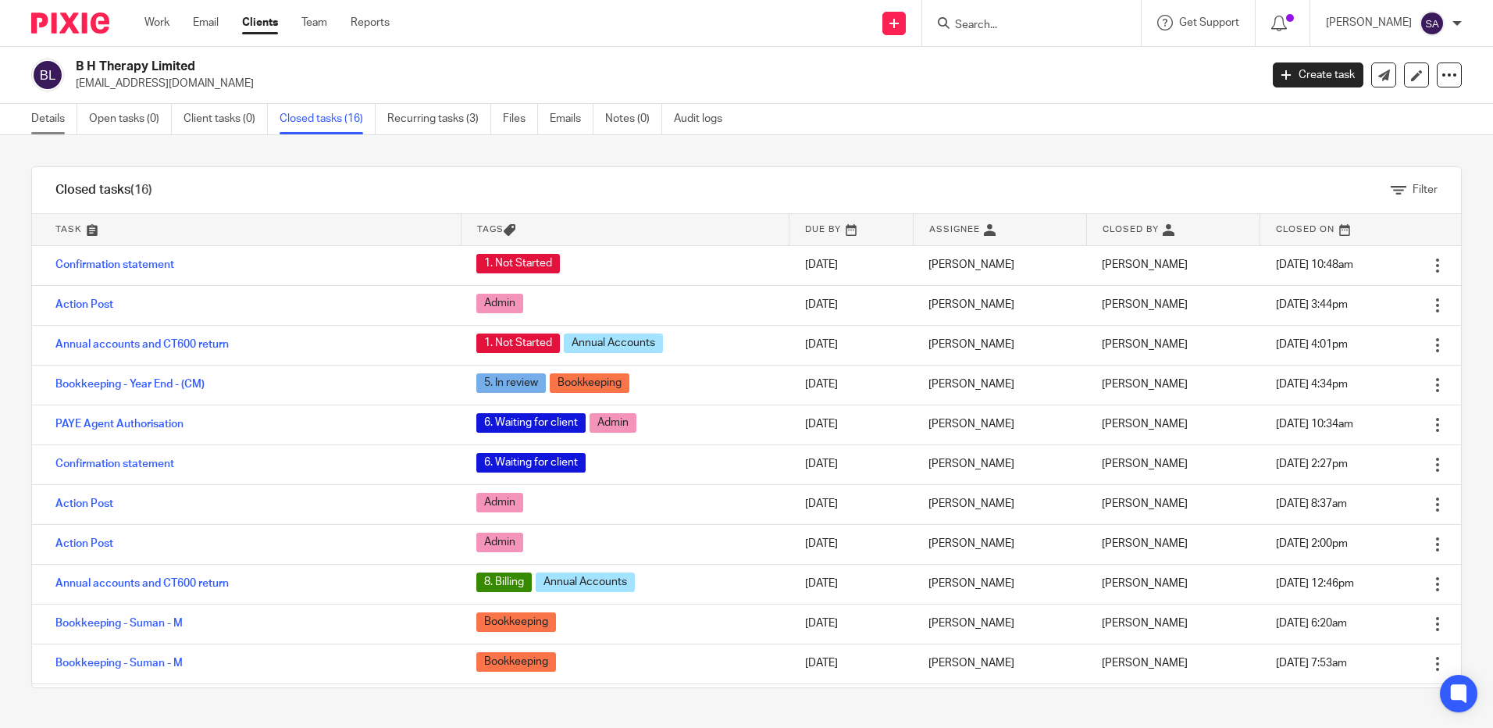
click at [47, 122] on link "Details" at bounding box center [54, 119] width 46 height 30
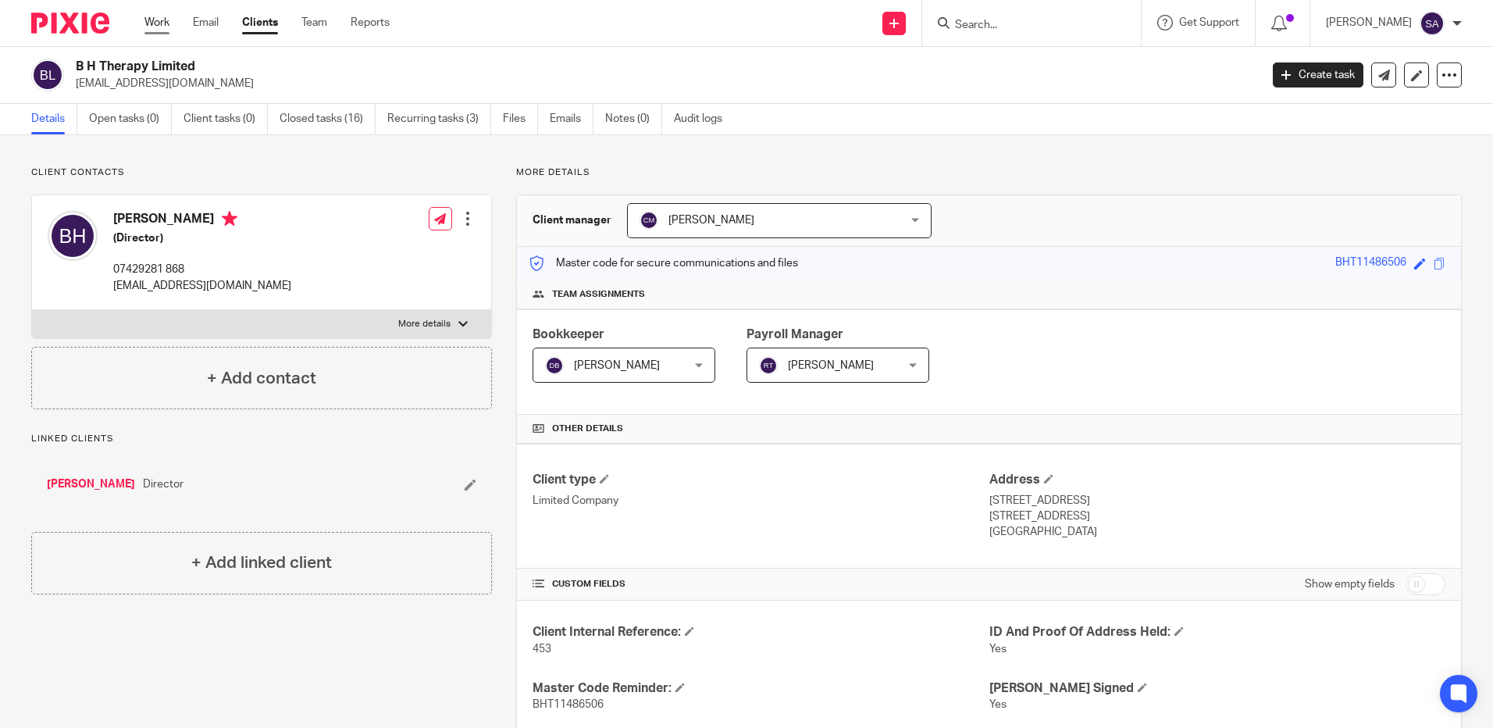
click at [156, 20] on link "Work" at bounding box center [156, 23] width 25 height 16
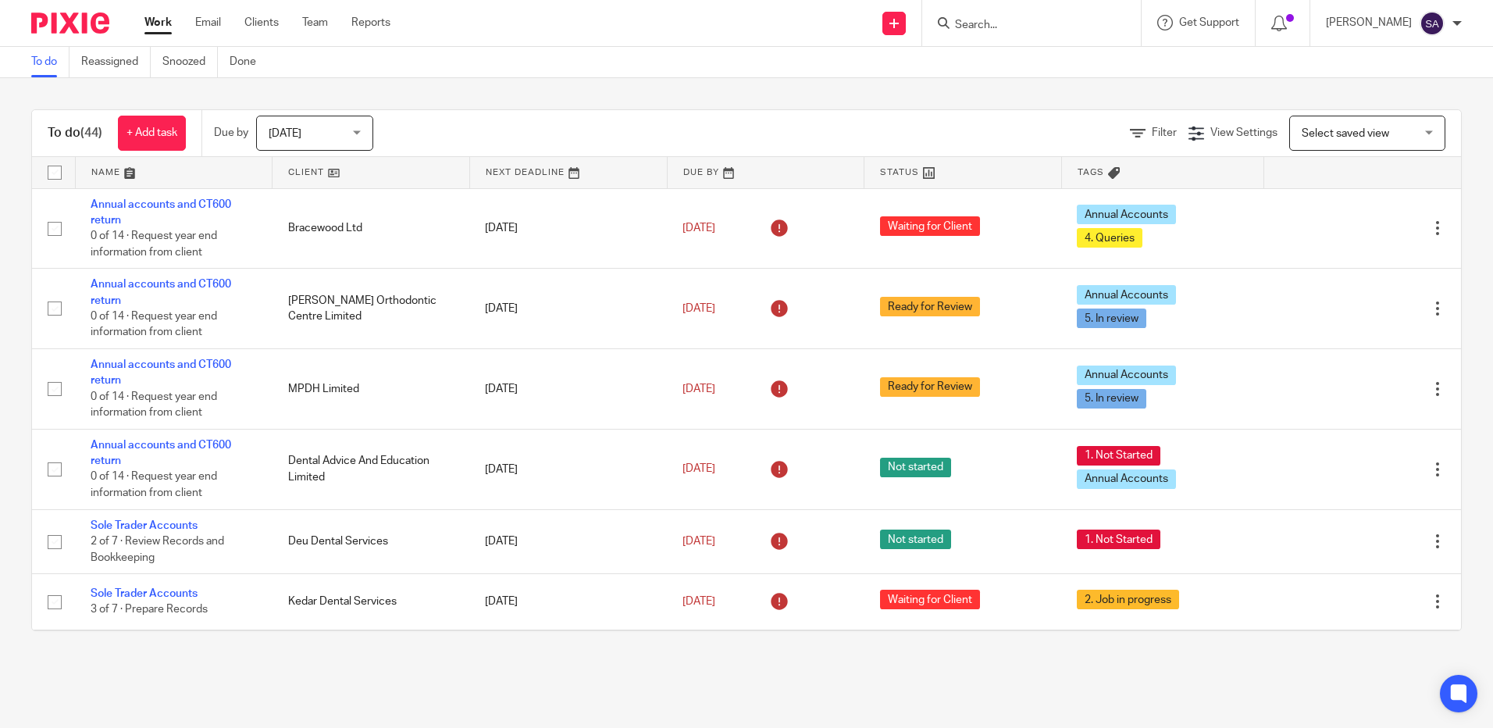
click at [1015, 20] on input "Search" at bounding box center [1024, 26] width 141 height 14
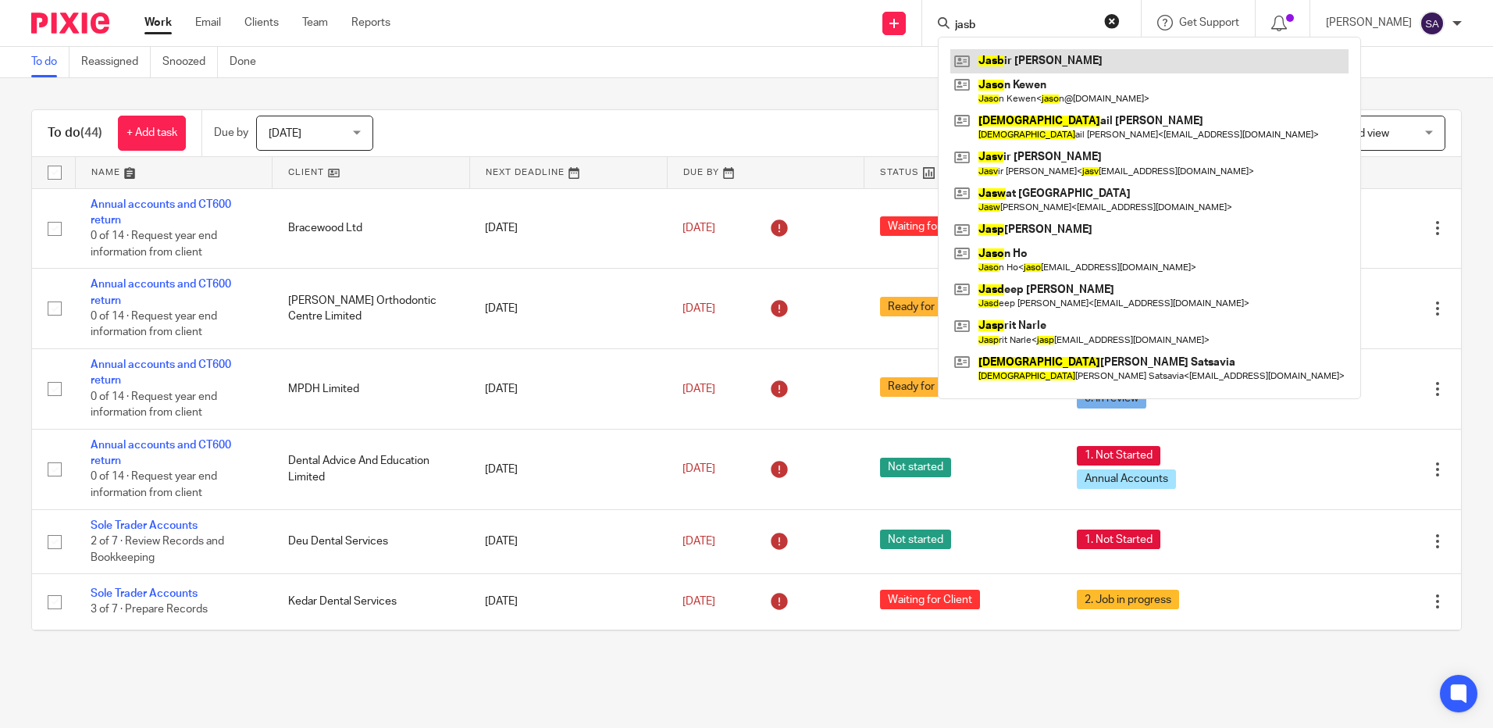
type input "jasb"
click at [1044, 60] on link at bounding box center [1150, 60] width 398 height 23
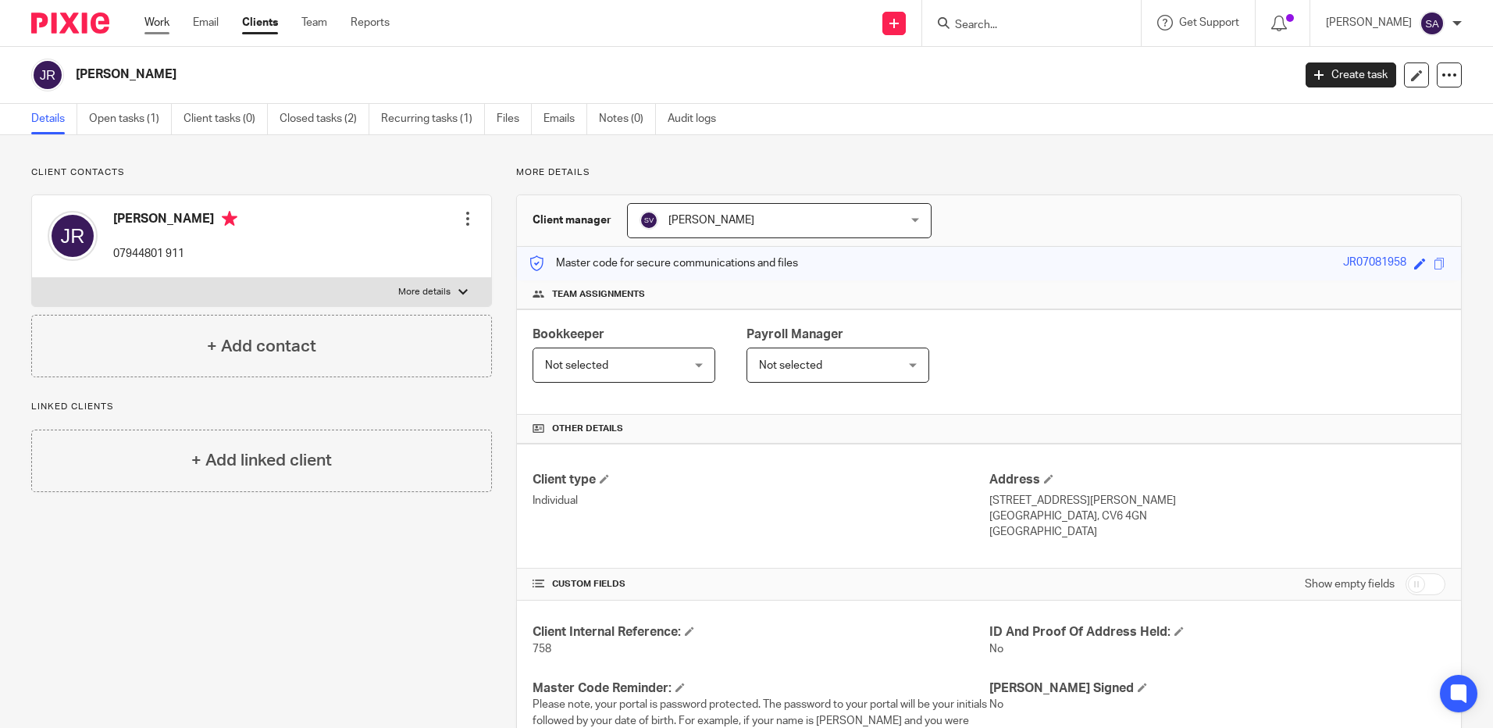
click at [161, 22] on link "Work" at bounding box center [156, 23] width 25 height 16
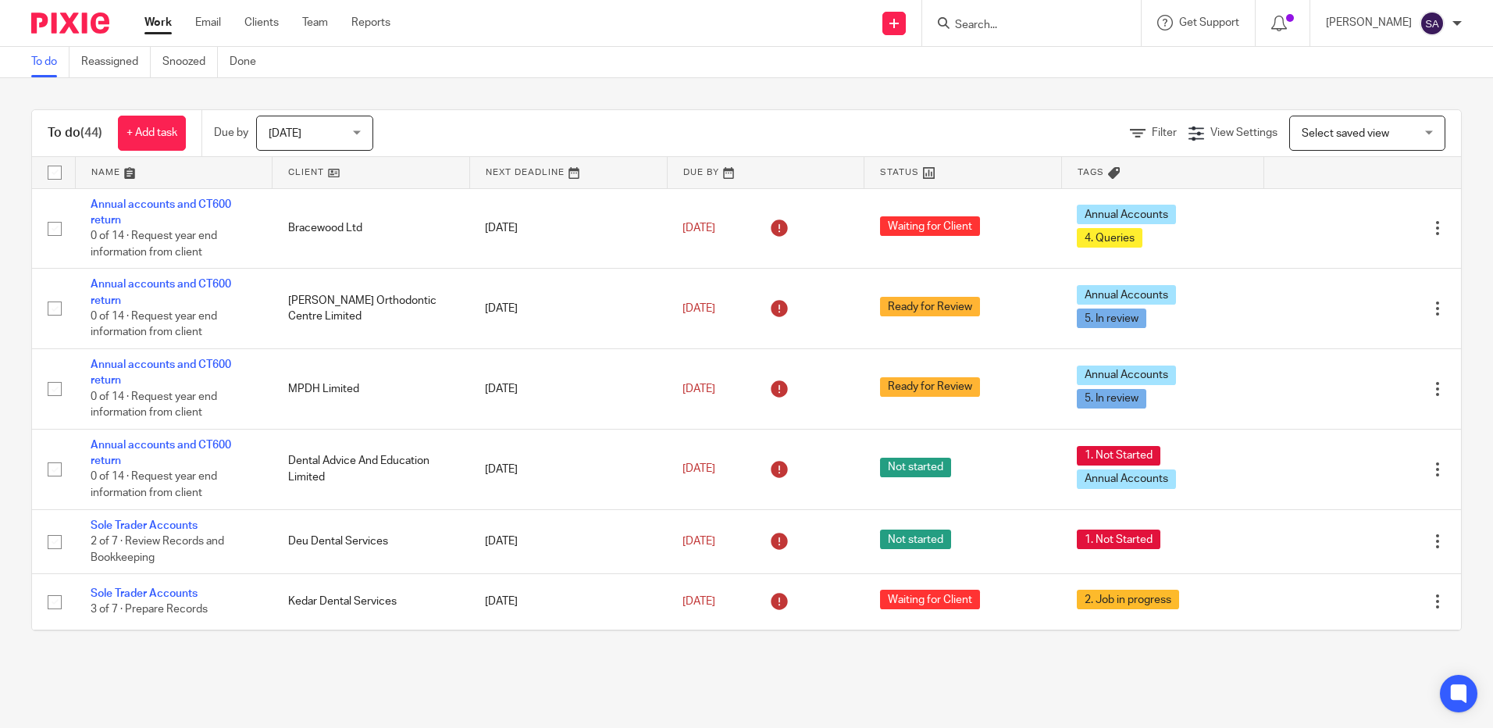
click at [157, 16] on link "Work" at bounding box center [157, 23] width 27 height 16
click at [755, 673] on main "To do Reassigned Snoozed Done To do (44) + Add task Due by [DATE] [DATE] [DATE]…" at bounding box center [746, 364] width 1493 height 728
